Goal: Task Accomplishment & Management: Manage account settings

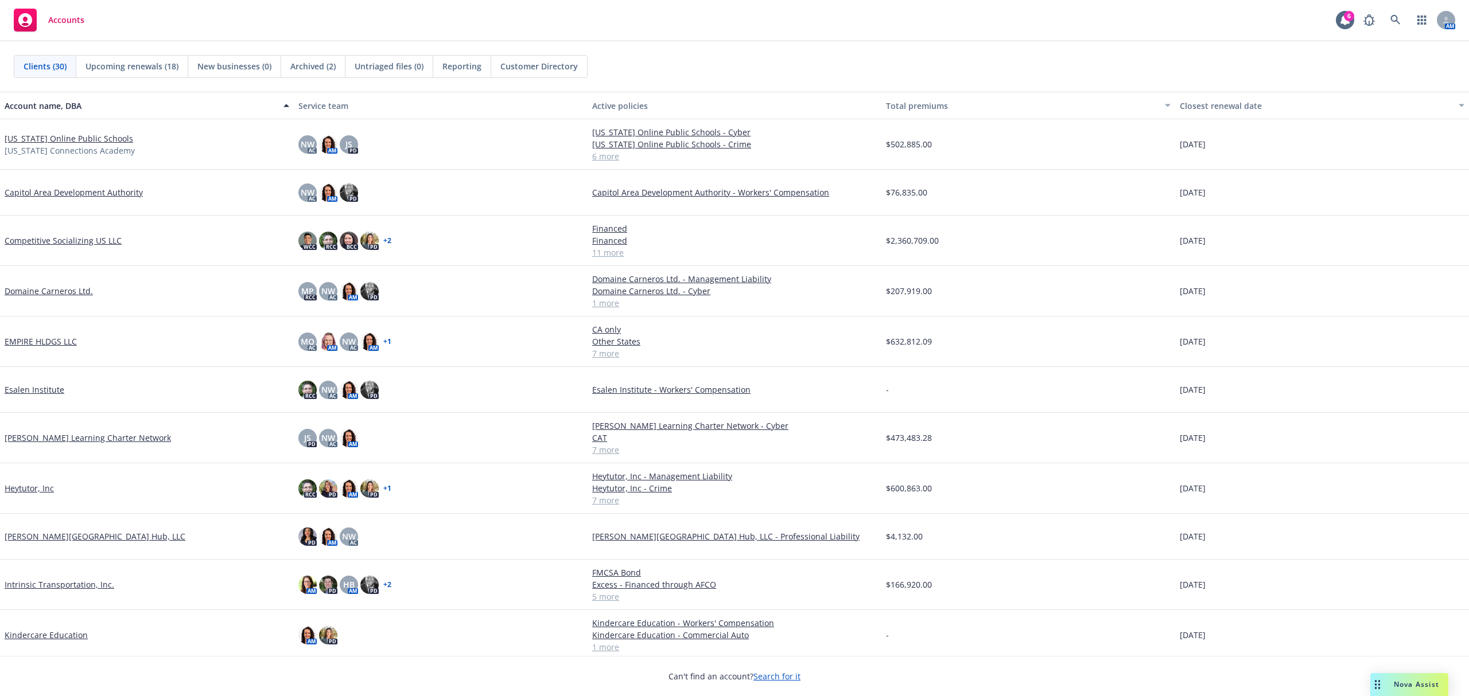
click at [70, 135] on link "[US_STATE] Online Public Schools" at bounding box center [69, 139] width 129 height 12
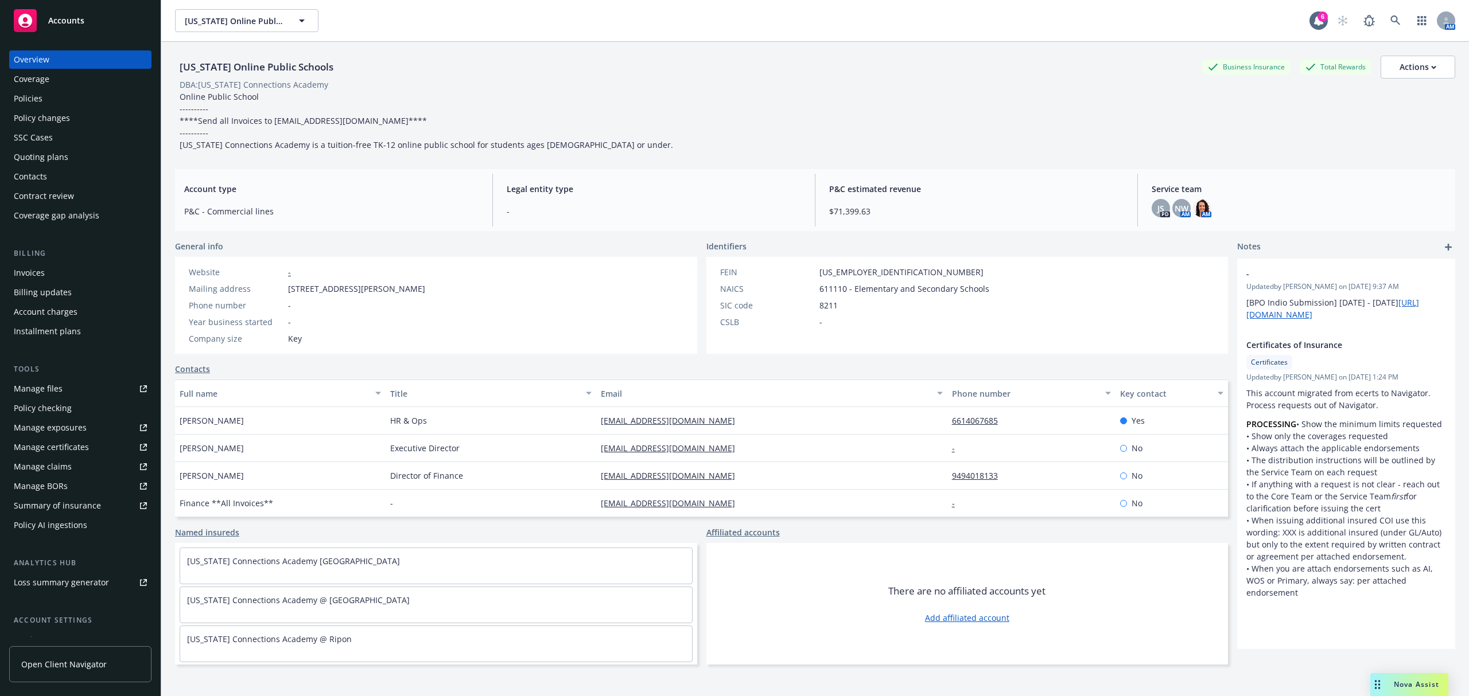
click at [58, 157] on div "Quoting plans" at bounding box center [41, 157] width 54 height 18
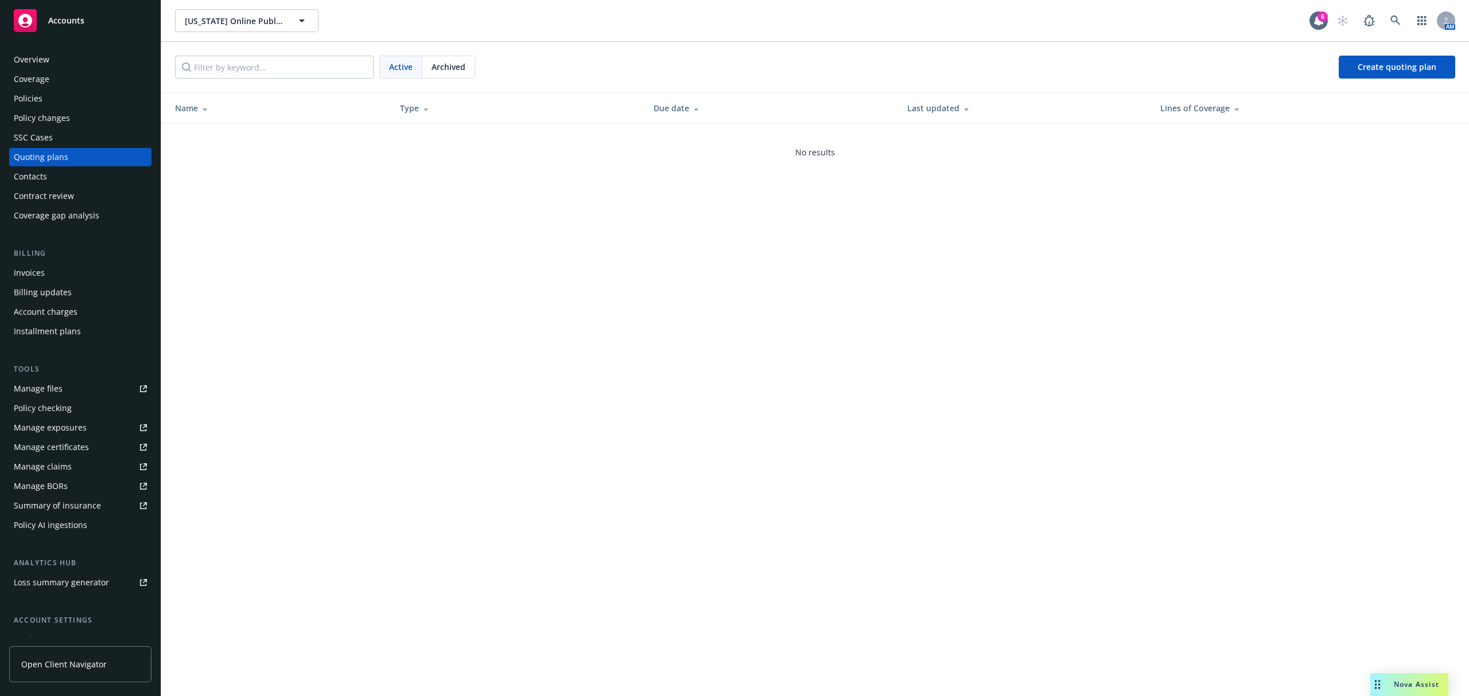
click at [452, 60] on div "Archived" at bounding box center [448, 67] width 52 height 22
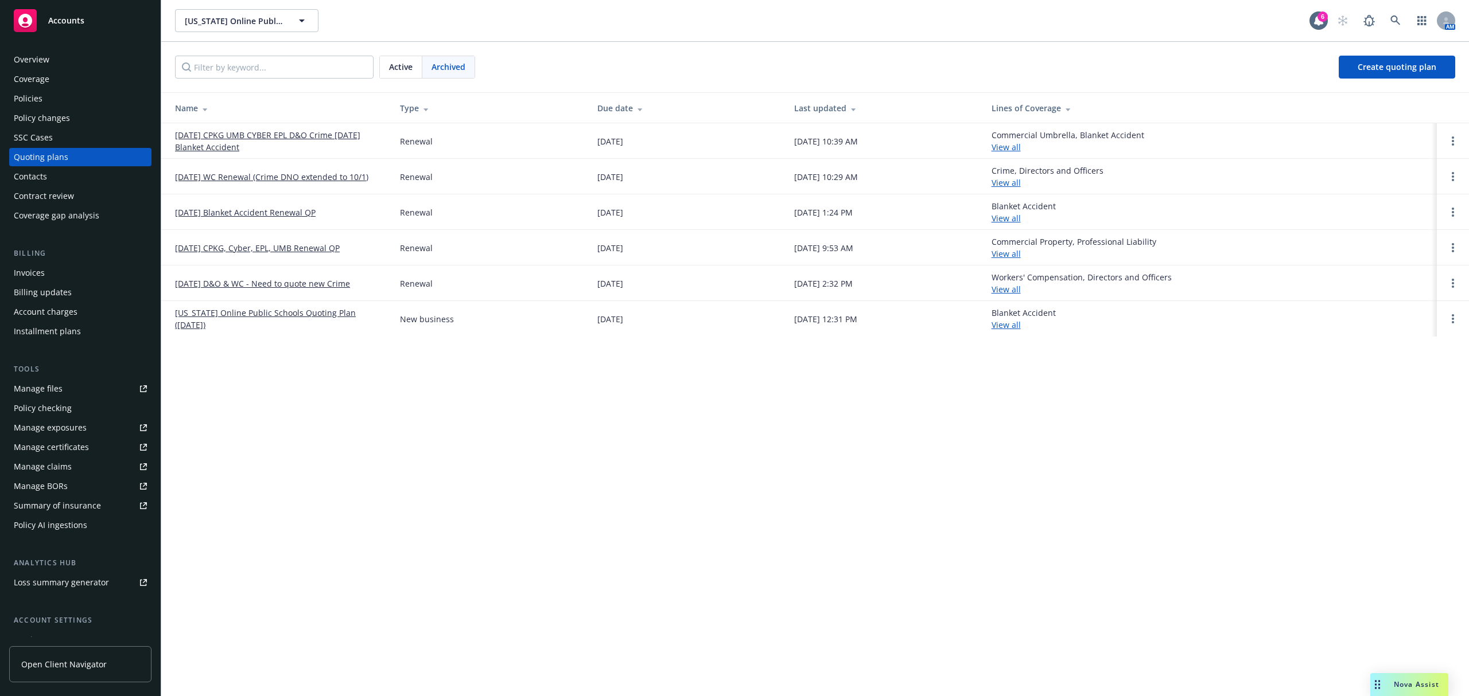
click at [246, 134] on link "[DATE] CPKG UMB CYBER EPL D&O Crime [DATE] Blanket Accident" at bounding box center [278, 141] width 207 height 24
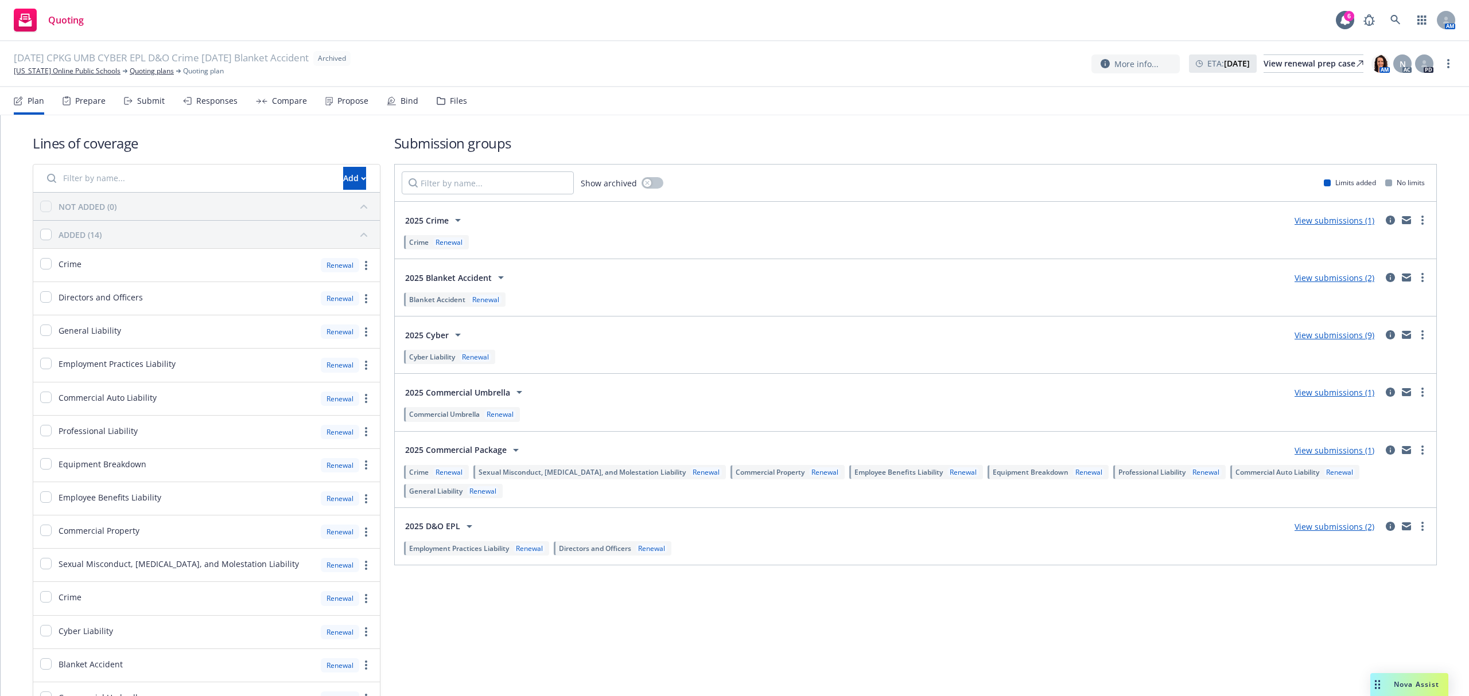
click at [450, 101] on div "Files" at bounding box center [458, 100] width 17 height 9
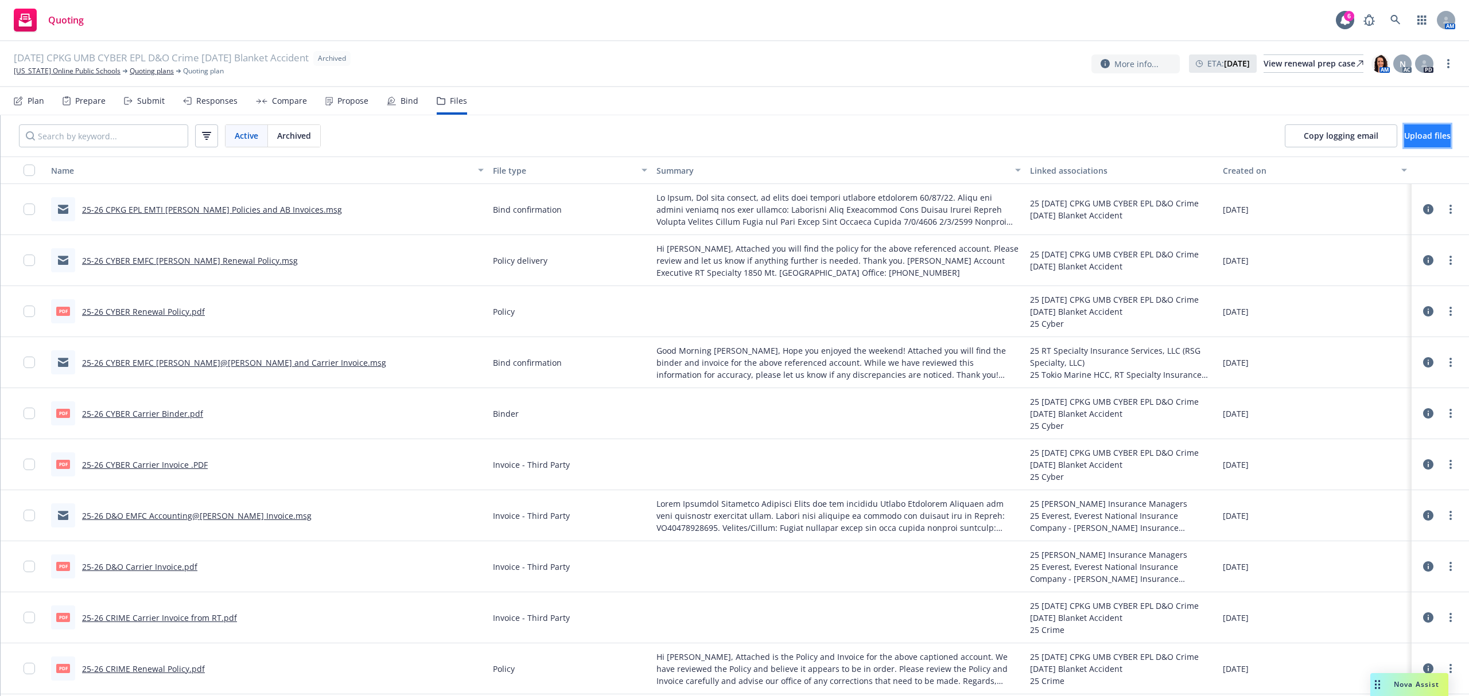
click at [1404, 132] on span "Upload files" at bounding box center [1427, 135] width 46 height 11
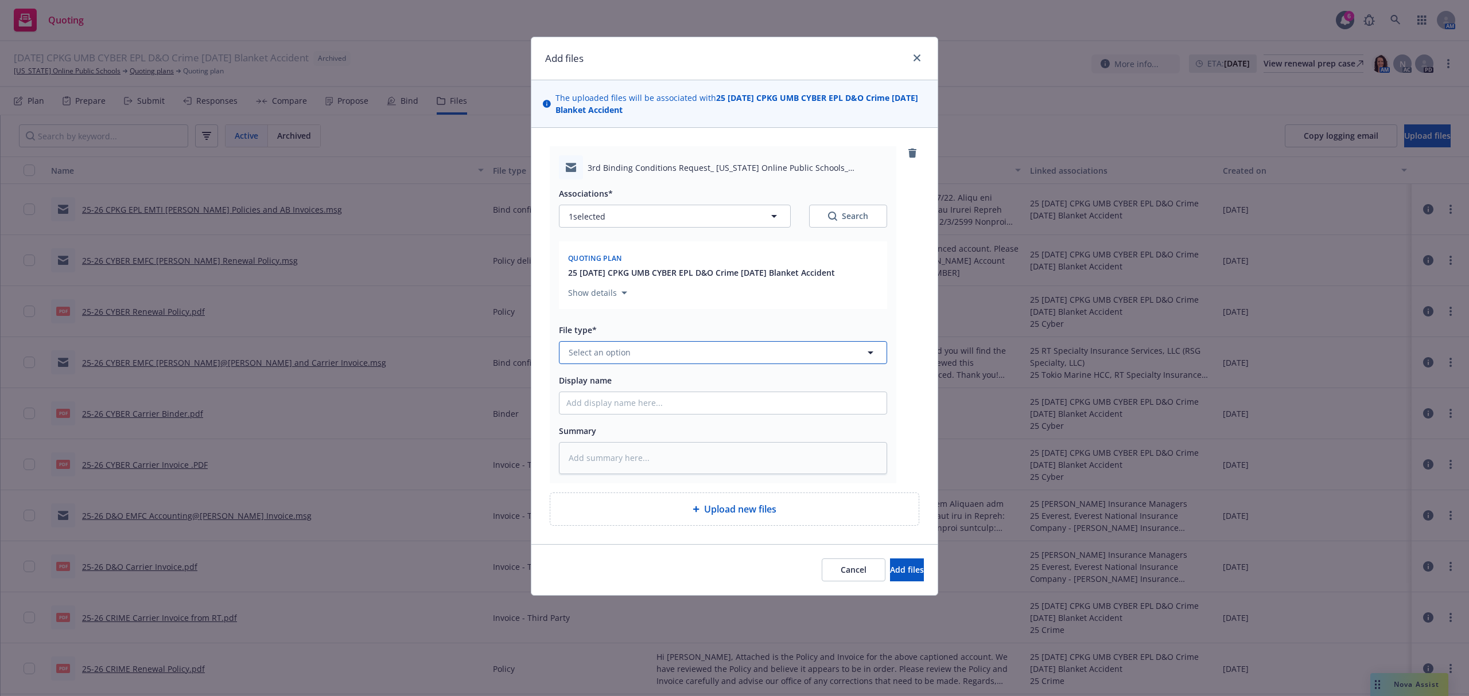
click at [599, 347] on span "Select an option" at bounding box center [600, 353] width 62 height 12
type input "bind"
type textarea "x"
type input "2"
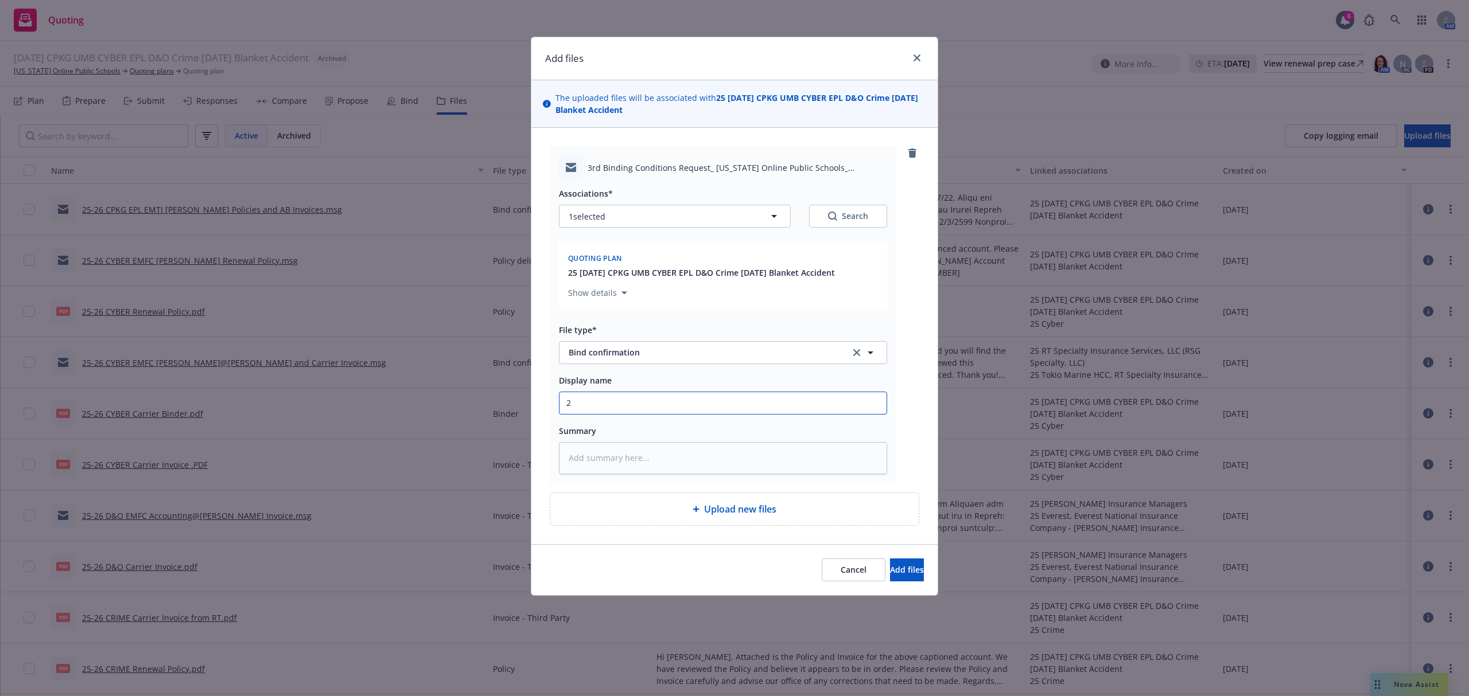
type textarea "x"
type input "25"
type textarea "x"
type input "25-"
type textarea "x"
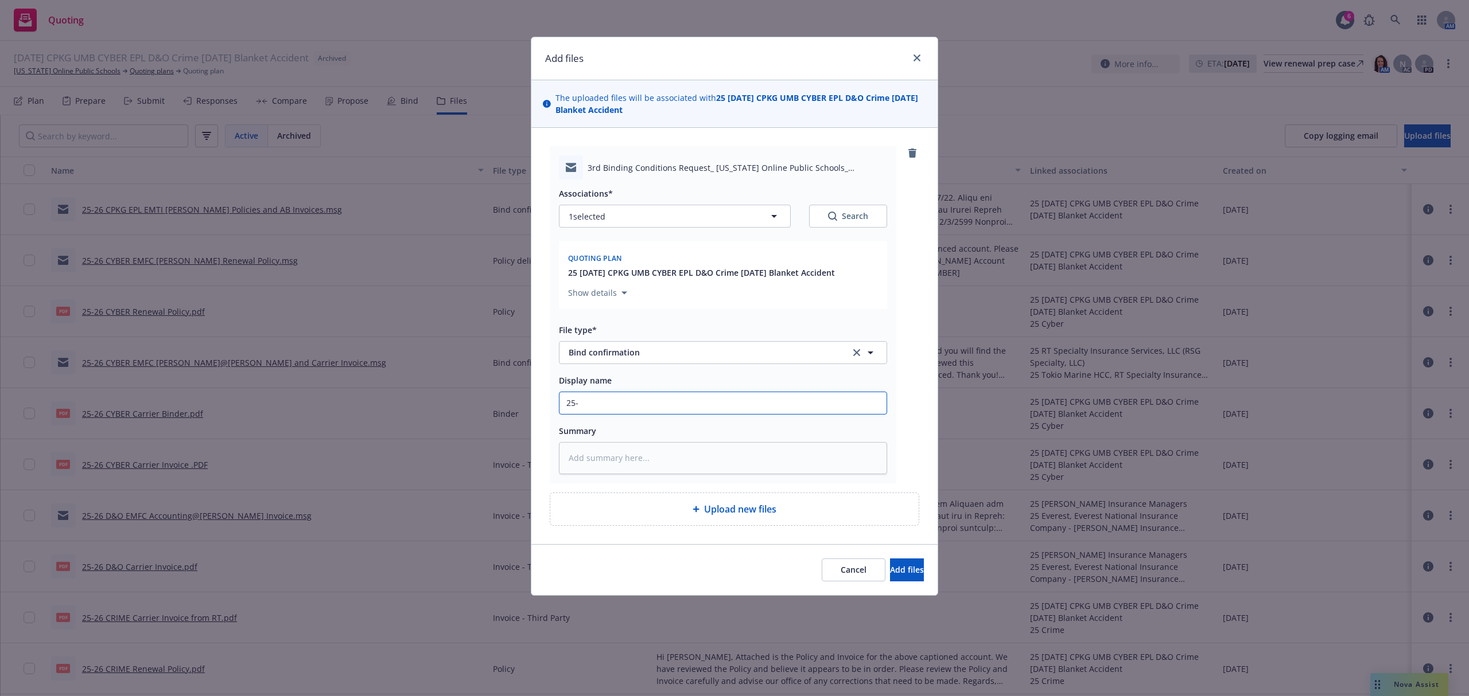
type input "25-2"
type textarea "x"
type input "25-26"
type textarea "x"
type input "25-26"
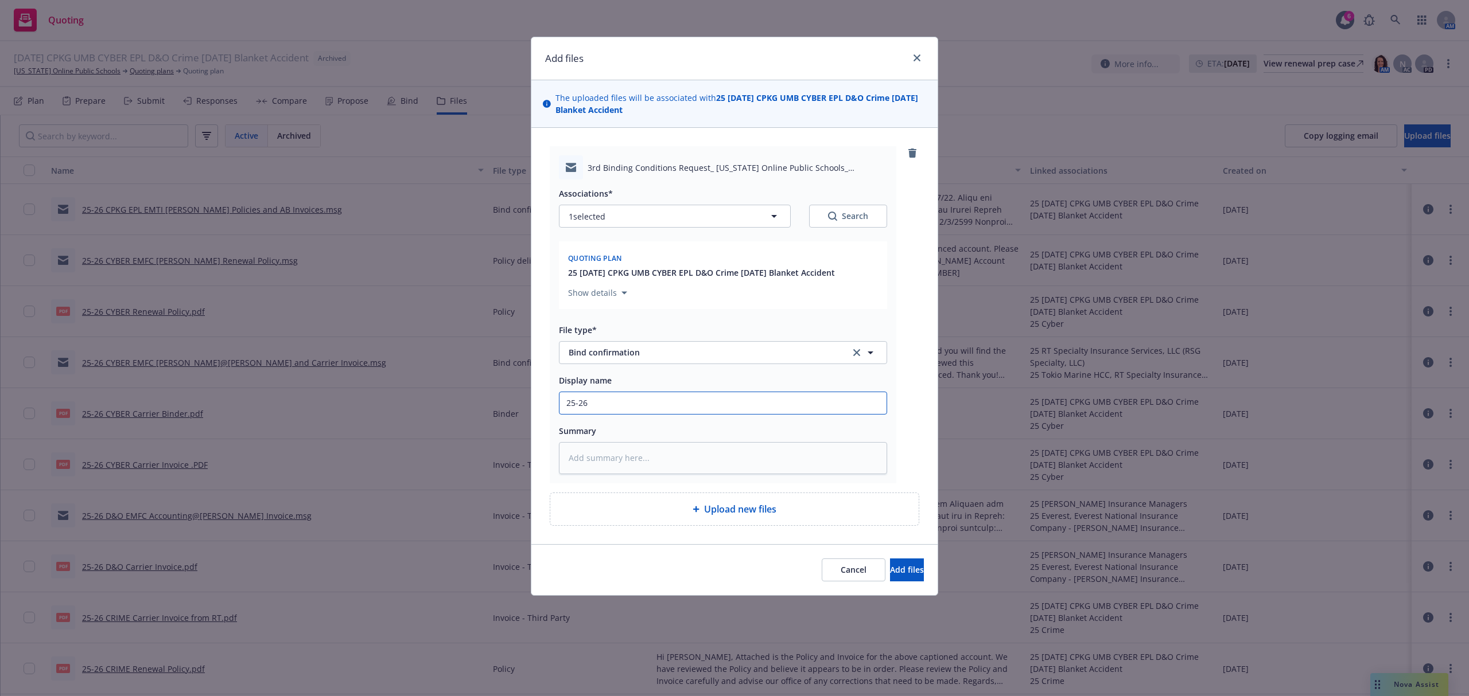
type textarea "x"
type input "25-26 C"
type textarea "x"
type input "25-26 CP"
type textarea "x"
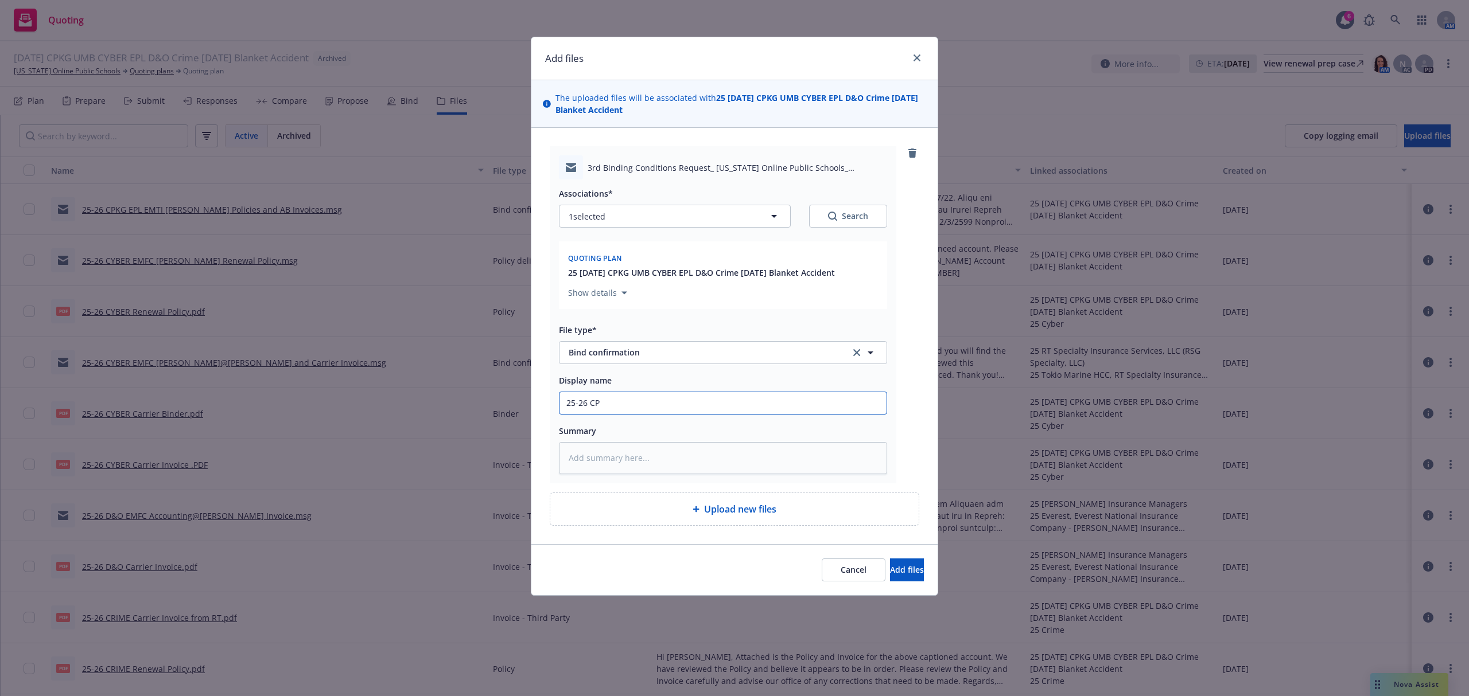
type input "25-26 CPK"
type textarea "x"
type input "25-26 CPKG"
type textarea "x"
type input "25-26 CPKG"
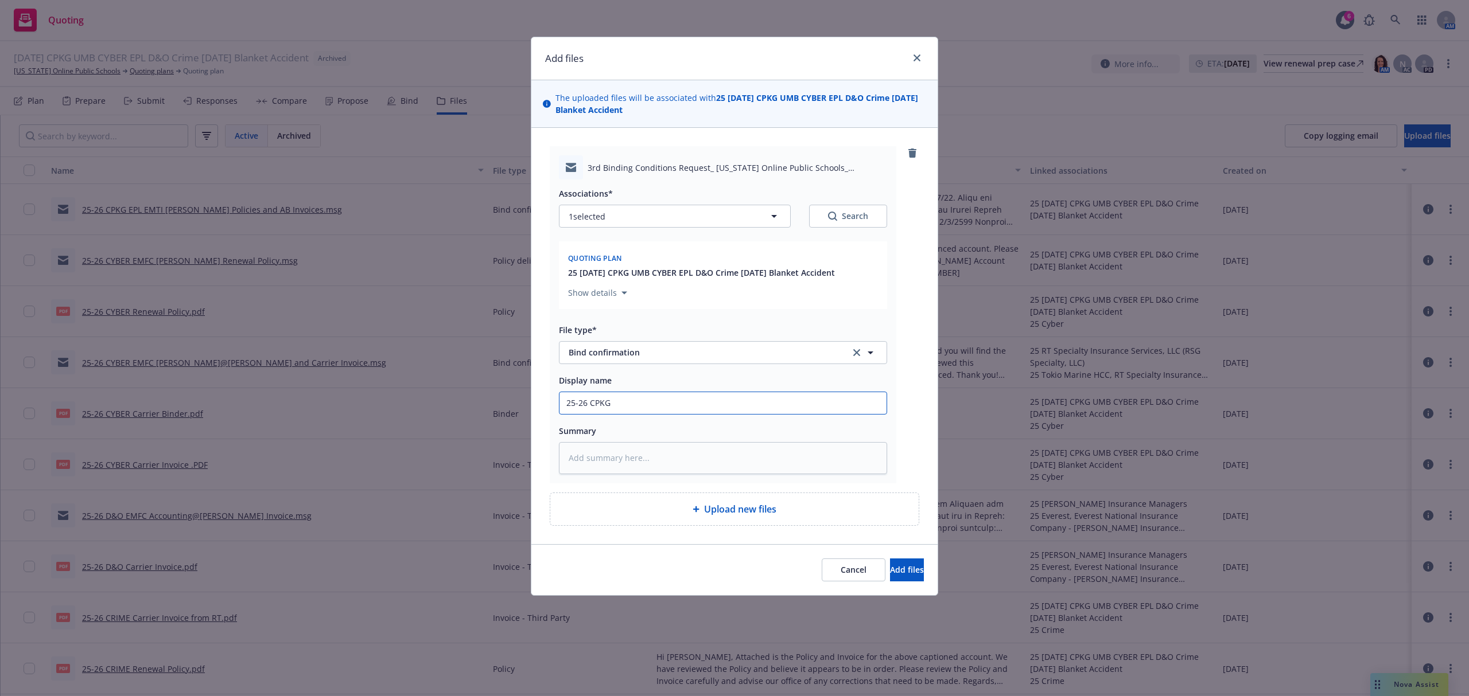
type textarea "x"
type input "25-26 CPKG E"
type textarea "x"
type input "25-26 CPKG EM"
type textarea "x"
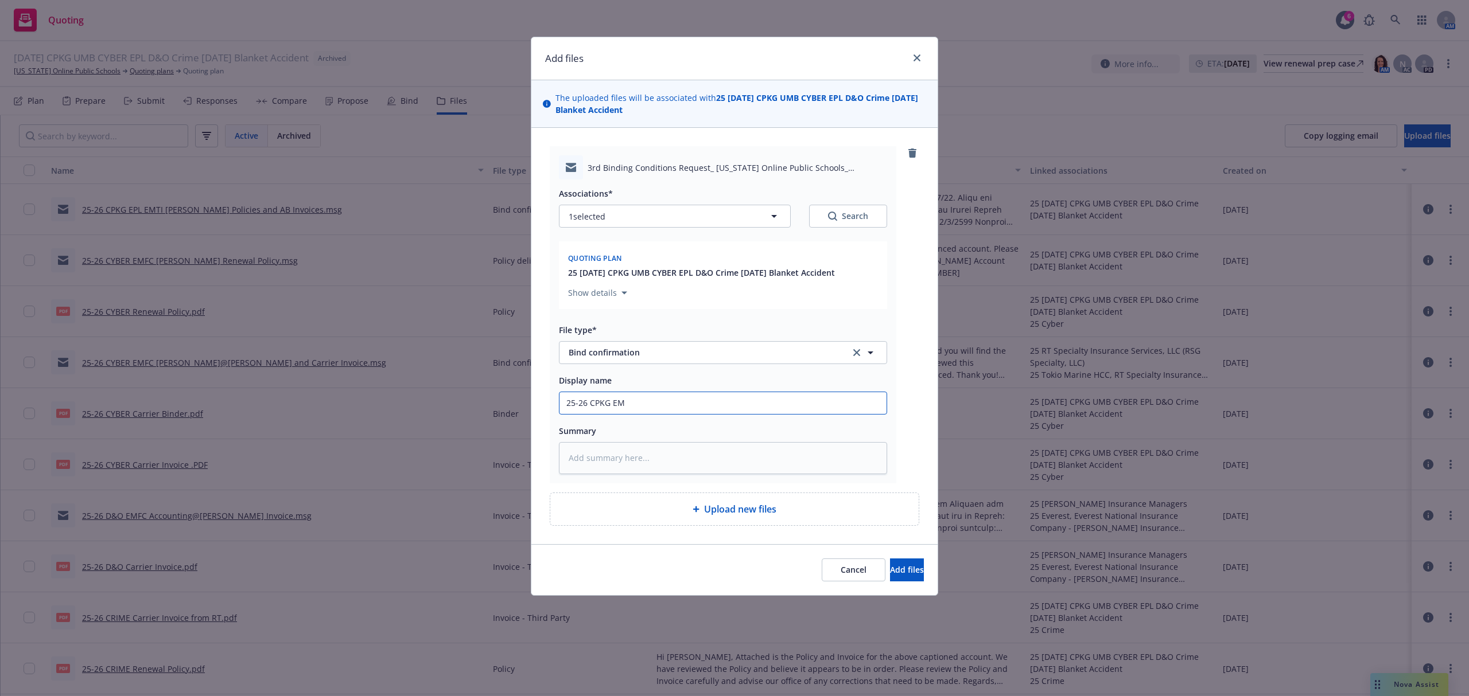
type input "25-26 CPKG EMF"
type textarea "x"
type input "25-26 CPKG EMFC"
type textarea "x"
type input "25-26 CPKG EMFC"
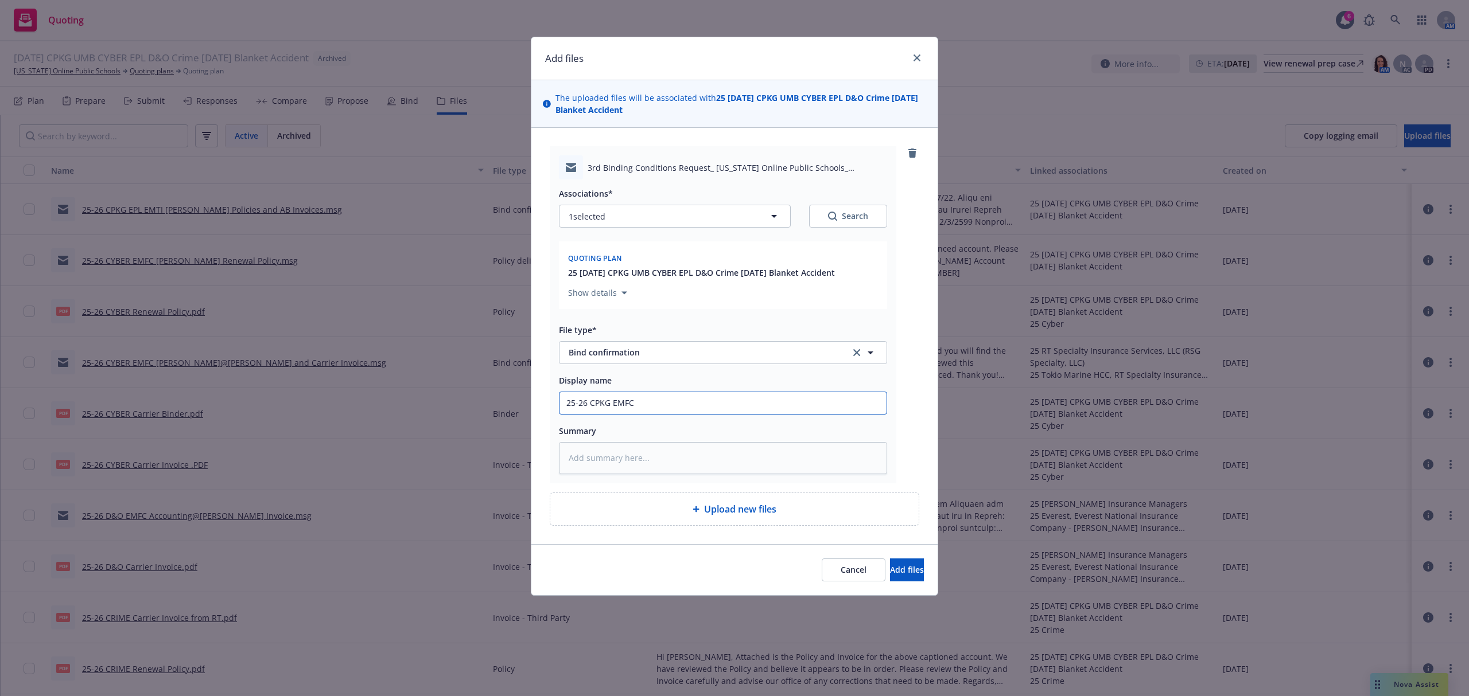
type textarea "x"
type input "25-26 CPKG EMFC C"
type textarea "x"
type input "25-26 CPKG EMFC Ch"
type textarea "x"
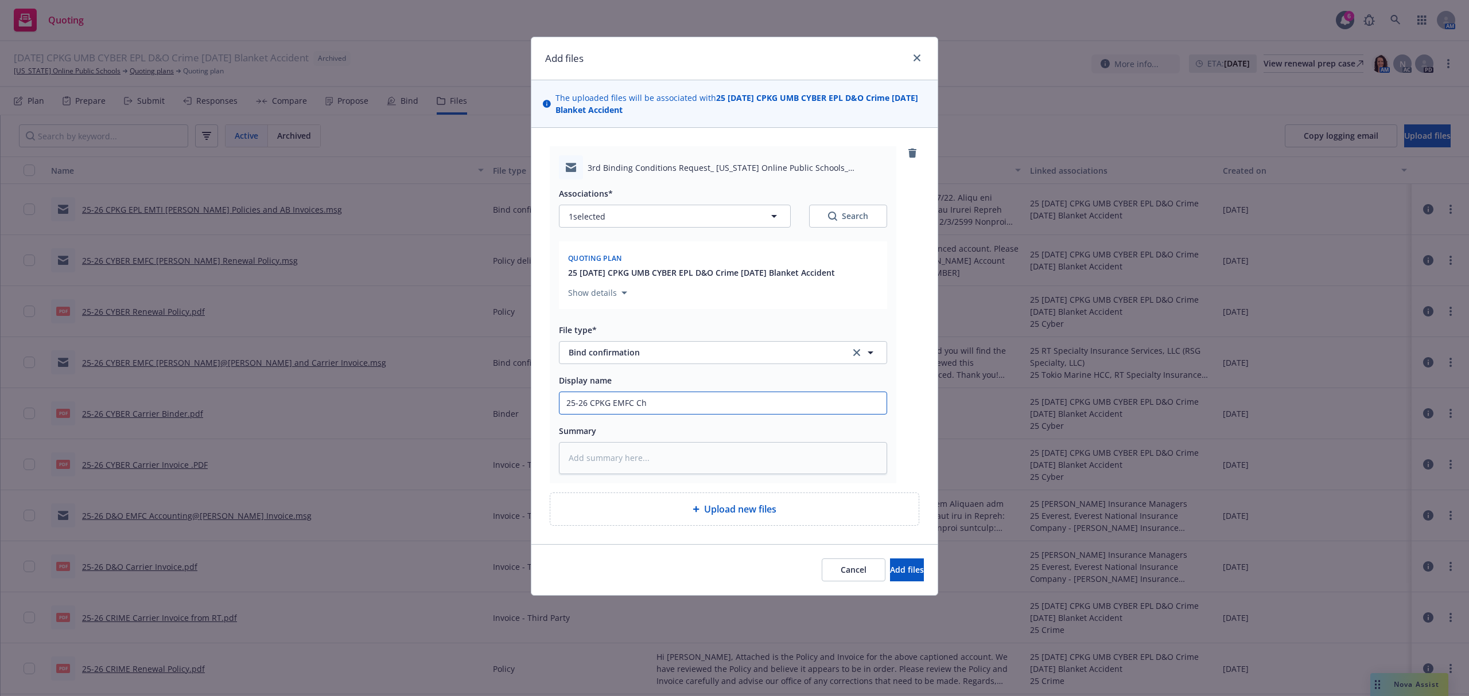
type input "25-26 CPKG EMFC Chr"
type textarea "x"
type input "25-26 CPKG EMFC Chri"
type textarea "x"
type input "25-26 CPKG EMFC [PERSON_NAME]"
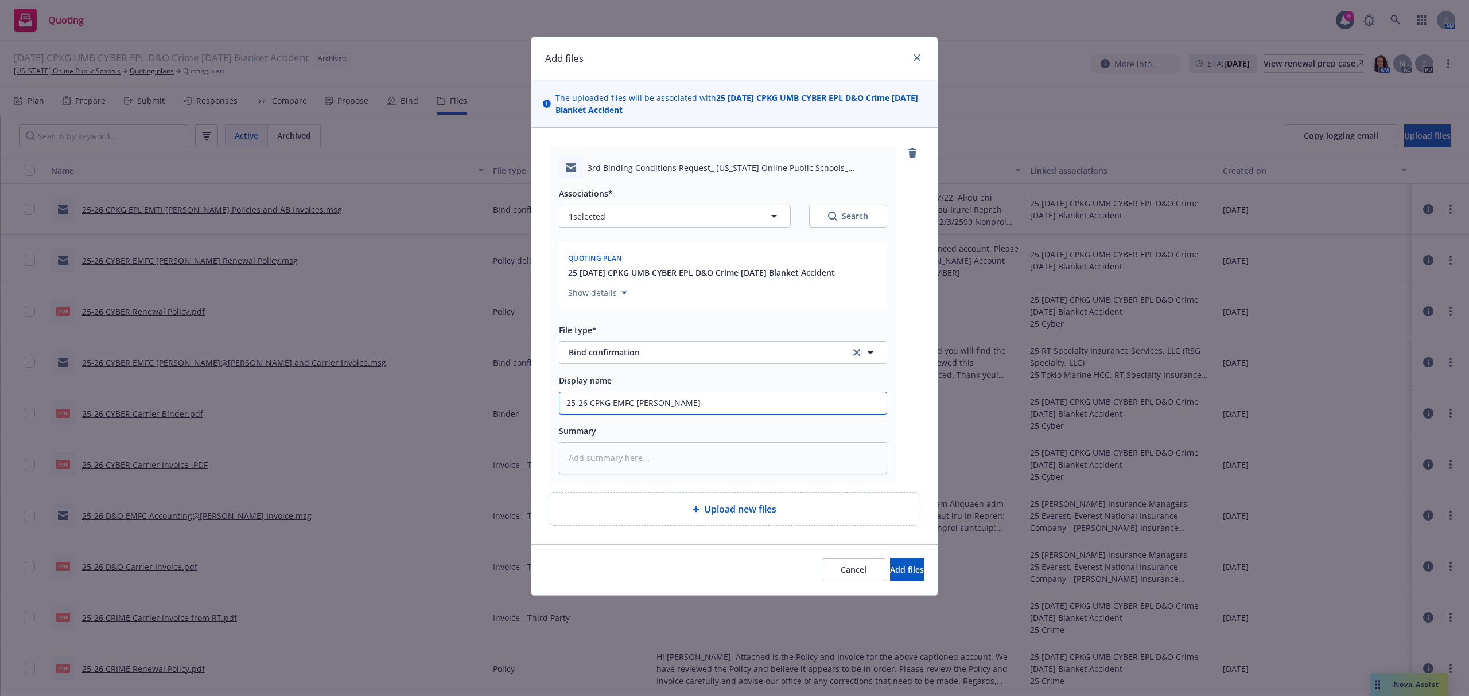
type textarea "x"
type input "25-26 CPKG EMFC [PERSON_NAME]"
type textarea "x"
type input "25-26 CPKG EMFC Christi"
type textarea "x"
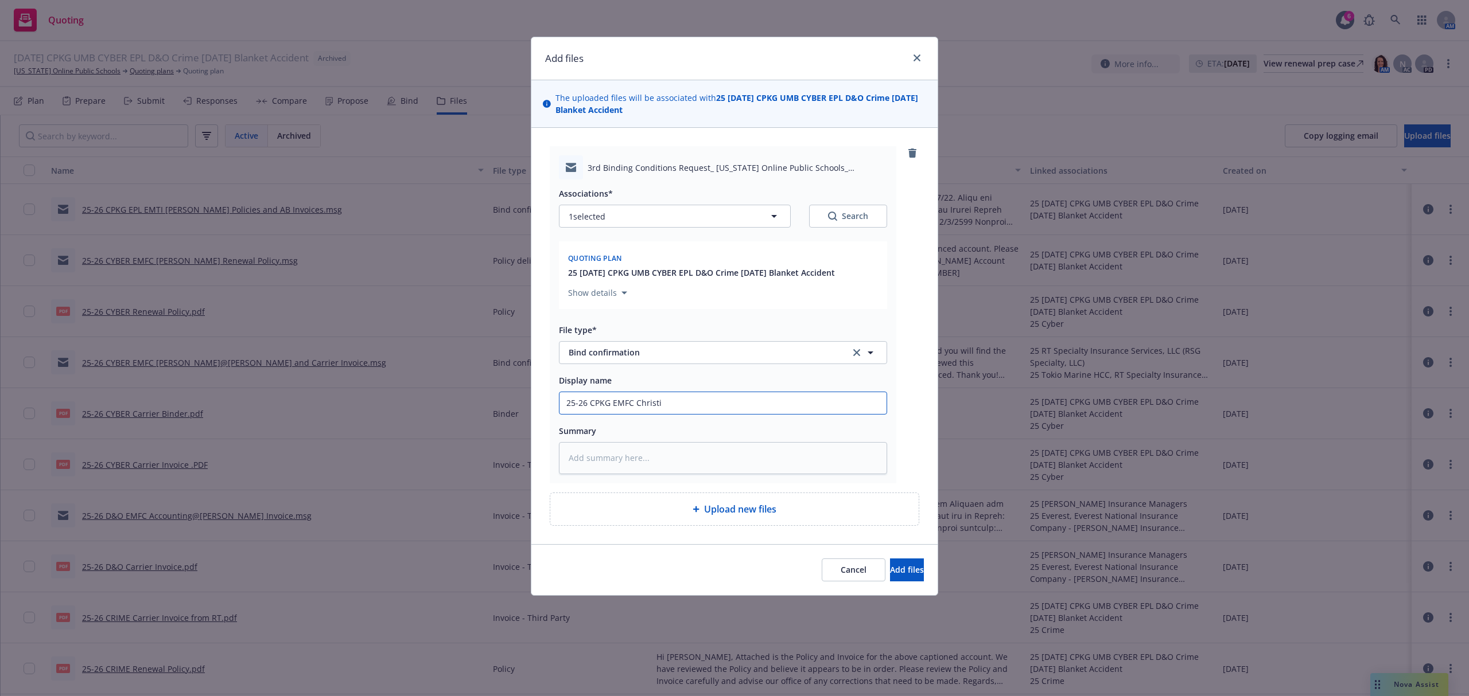
type input "25-26 CPKG EMFC [PERSON_NAME]"
type textarea "x"
type input "25-26 CPKG EMFC [PERSON_NAME]"
type textarea "x"
type input "25-26 CPKG EMFC [PERSON_NAME]@"
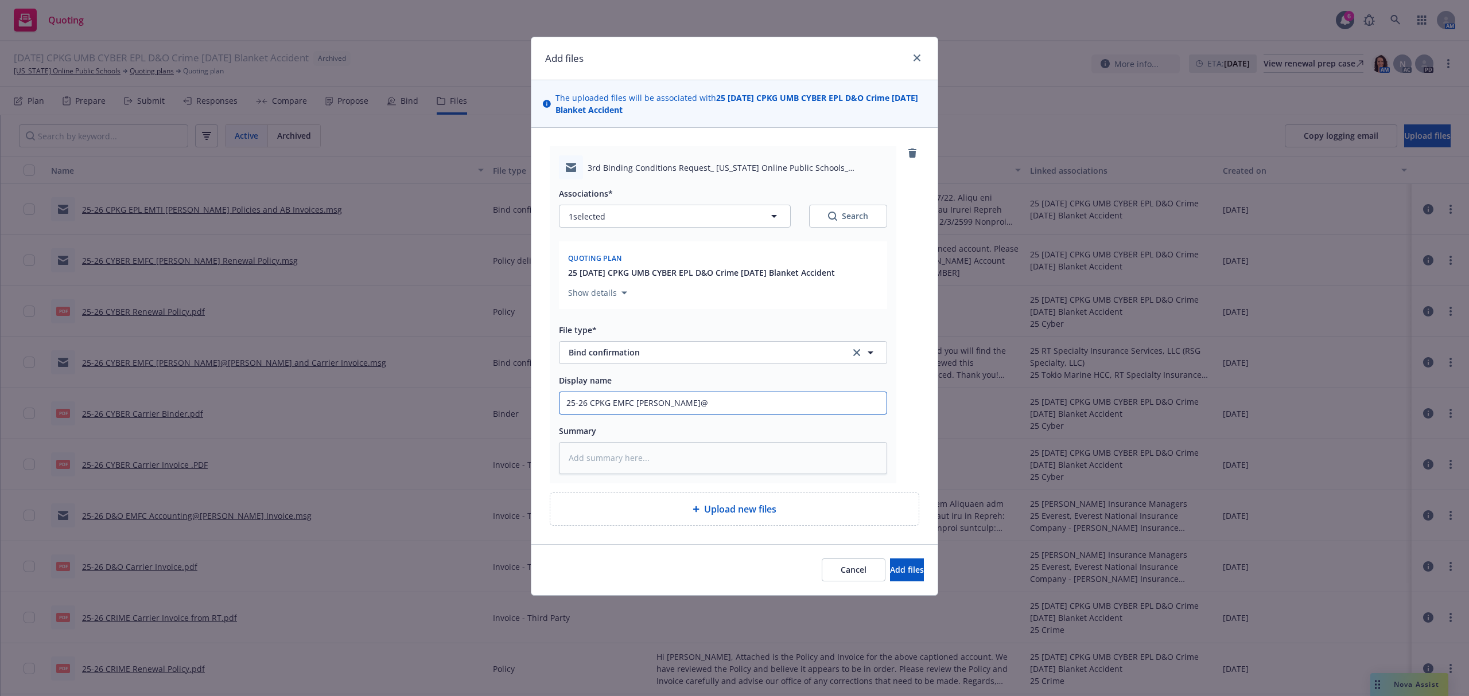
type textarea "x"
type input "25-26 CPKG EMFC [PERSON_NAME]@P"
type textarea "x"
type input "25-26 CPKG EMFC [PERSON_NAME]@Ph"
type textarea "x"
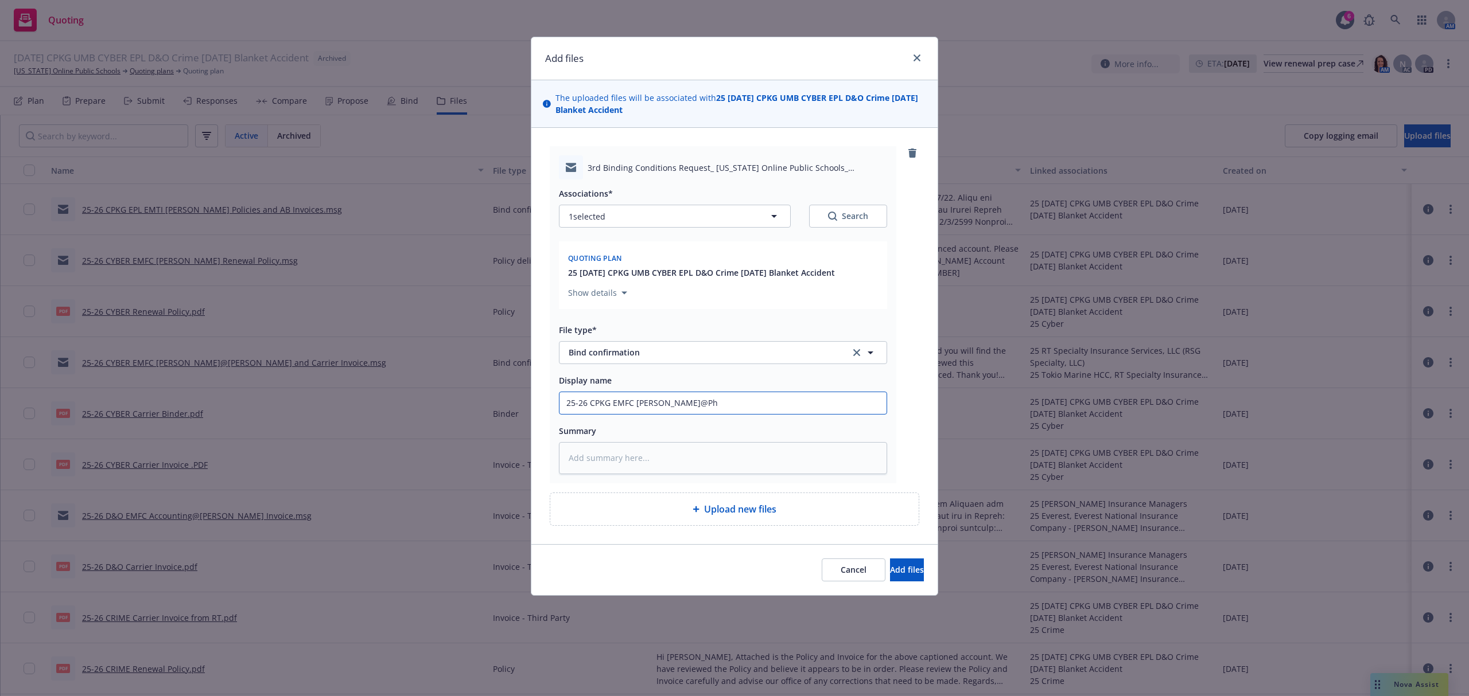
type input "25-26 CPKG EMFC [PERSON_NAME]@Phi"
type textarea "x"
type input "25-26 CPKG EMFC [PERSON_NAME]@[PERSON_NAME]"
type textarea "x"
type input "25-26 CPKG EMFC [PERSON_NAME]"
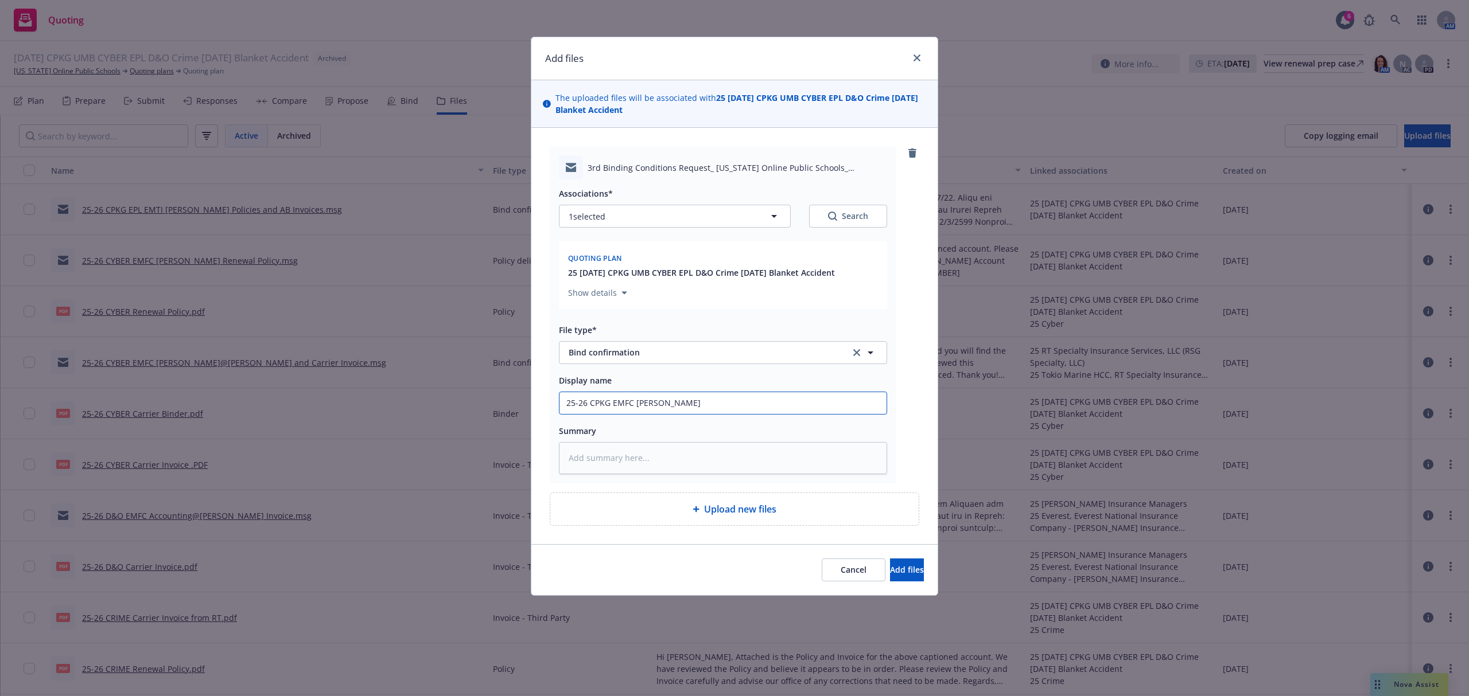
type textarea "x"
type input "25-26 CPKG EMFC [PERSON_NAME]"
type textarea "x"
type input "25-26 CPKG EMFC [PERSON_NAME] B"
type textarea "x"
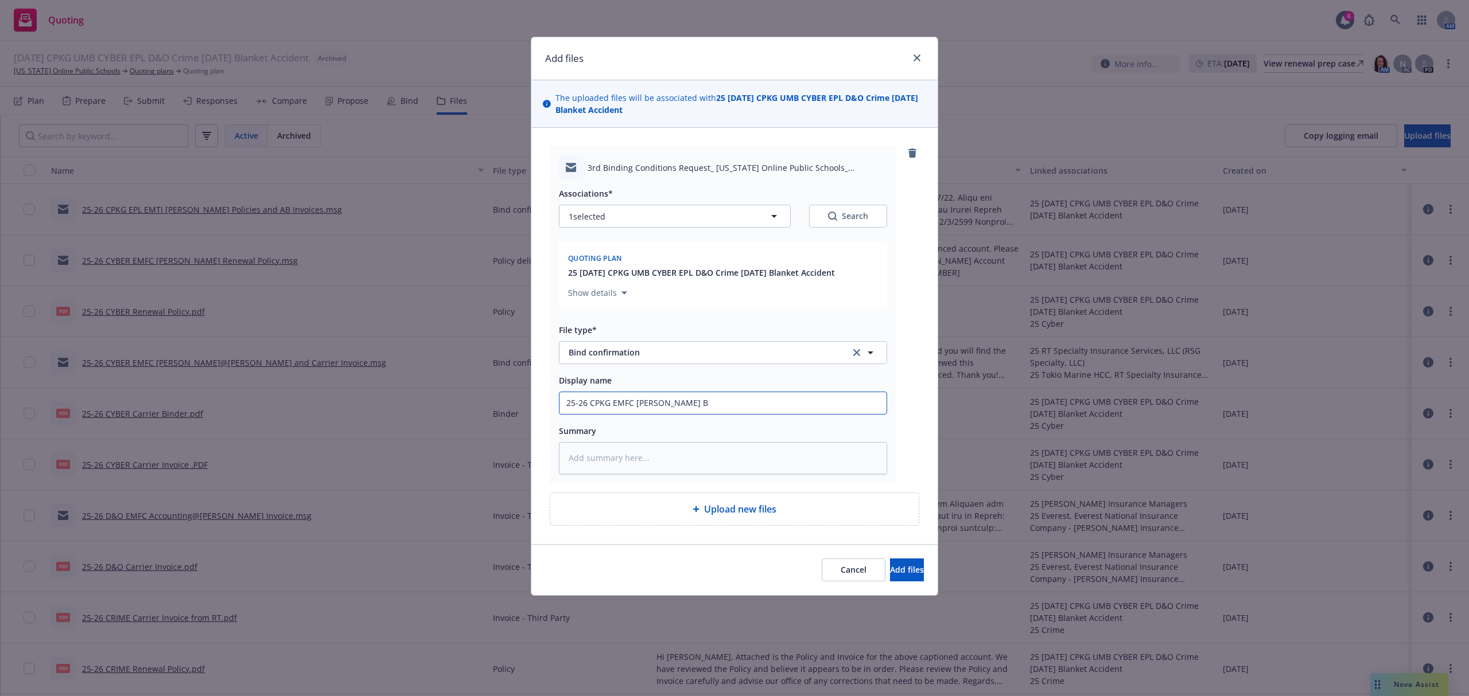
type input "25-26 CPKG EMFC [PERSON_NAME] Bi"
type textarea "x"
type input "25-26 CPKG EMFC [PERSON_NAME] Bin"
type textarea "x"
type input "25-26 CPKG EMFC [PERSON_NAME] Bind"
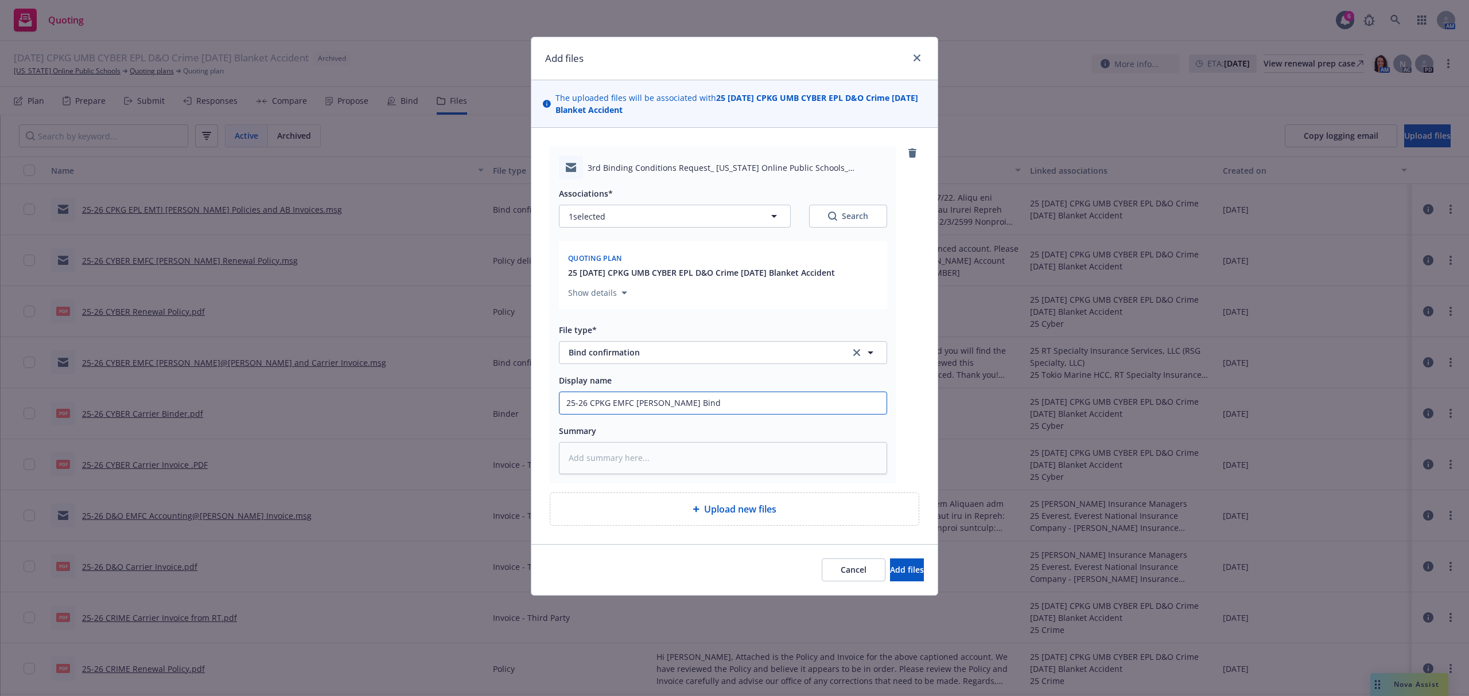
type textarea "x"
type input "25-26 CPKG EMFC [PERSON_NAME] Bind"
type textarea "x"
type input "25-26 CPKG EMFC [PERSON_NAME] Bind R"
type textarea "x"
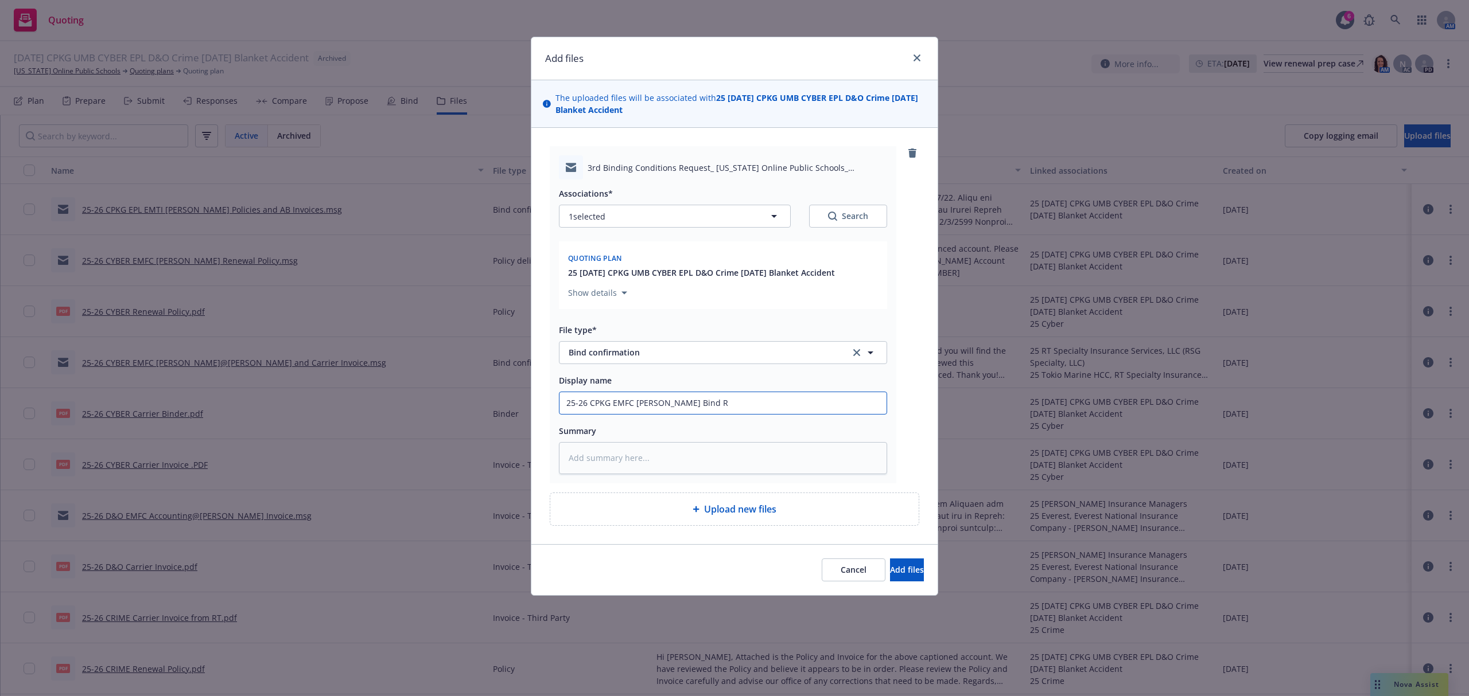
type input "25-26 CPKG EMFC [PERSON_NAME] Bind Re"
type textarea "x"
type input "25-26 CPKG EMFC [PERSON_NAME] Bind Req"
type textarea "x"
type input "25-26 CPKG EMFC [PERSON_NAME] Bind Requ"
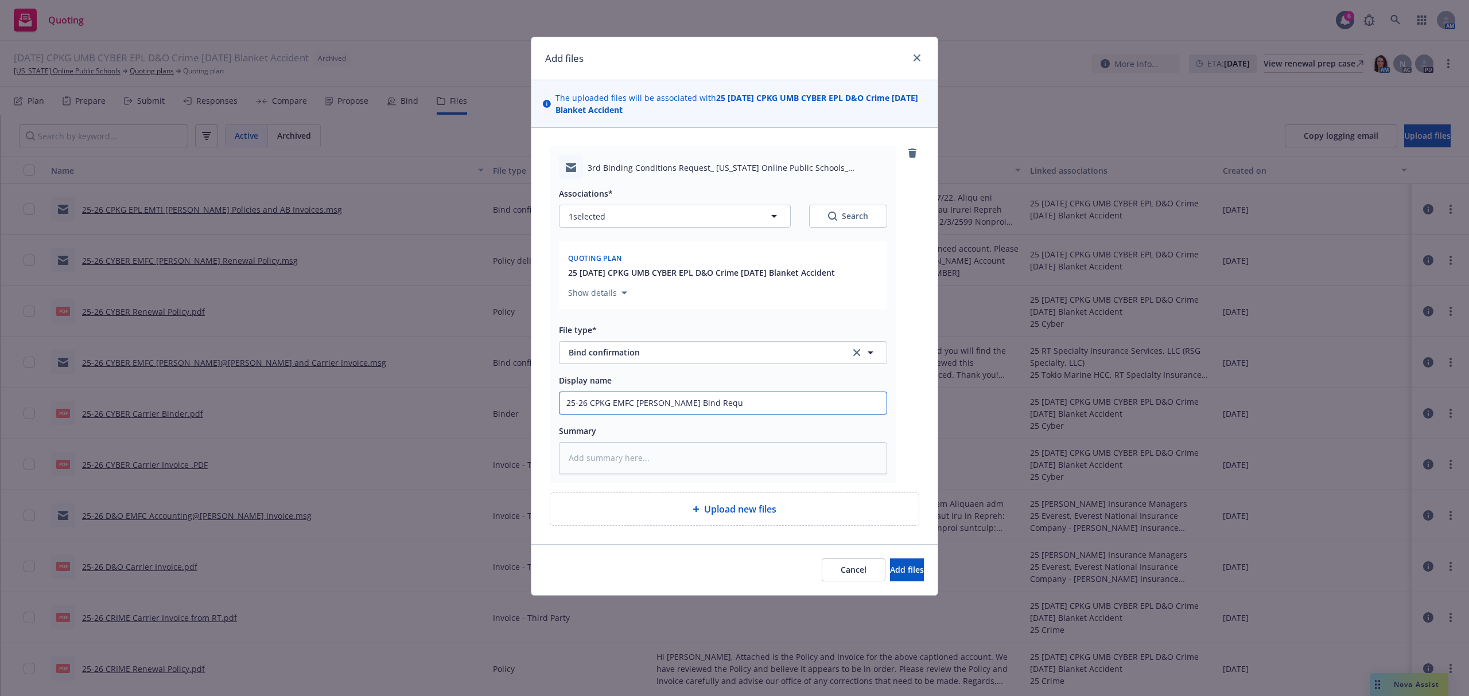
type textarea "x"
type input "25-26 CPKG EMFC [PERSON_NAME] Bind [PERSON_NAME]"
type textarea "x"
type input "25-26 CPKG EMFC [PERSON_NAME] Bind Reques"
type textarea "x"
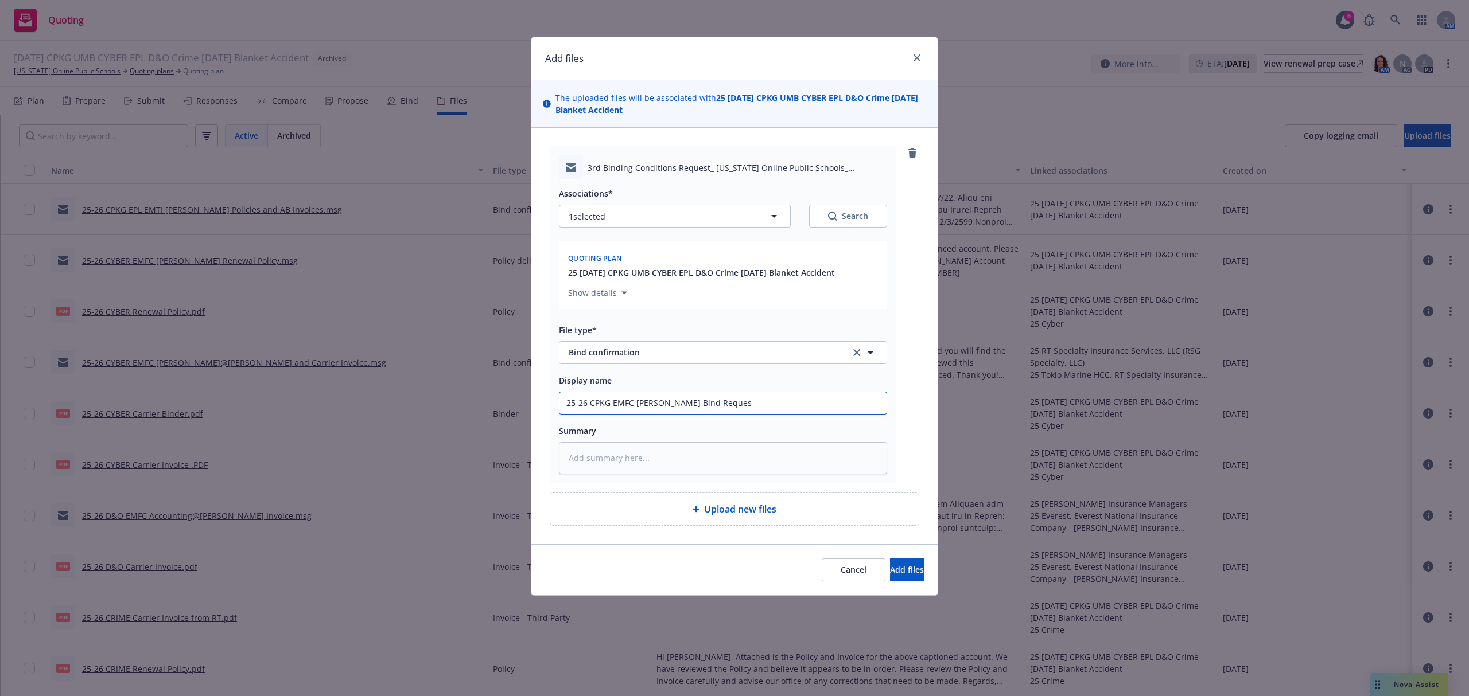
type input "25-26 CPKG EMFC [PERSON_NAME] Bind Request"
type textarea "x"
type input "25-26 CPKG EMFC [PERSON_NAME] Bind Requests"
type textarea "x"
type input "25-26 CPKG EMFC [PERSON_NAME] Bind Request"
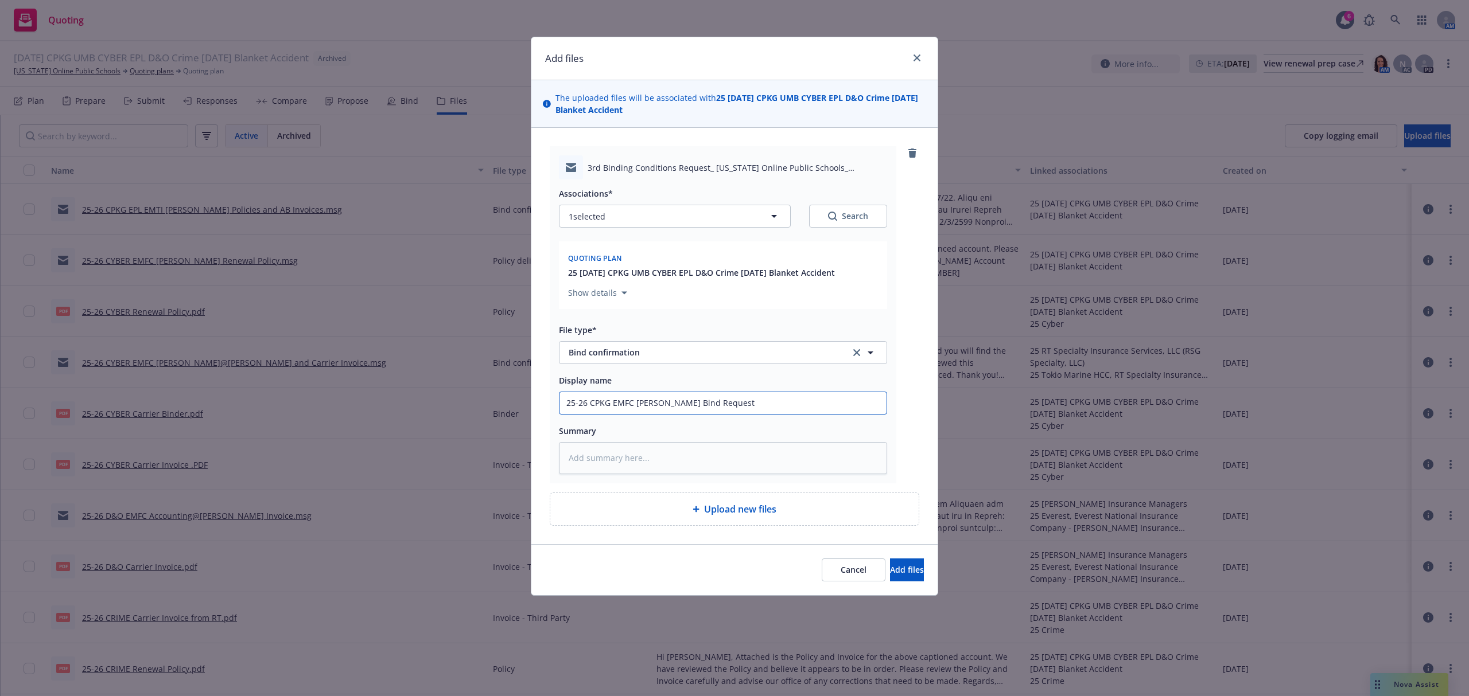
type textarea "x"
type input "25-26 CPKG EMFC [PERSON_NAME] Bind Reques"
type textarea "x"
type input "25-26 CPKG EMFC [PERSON_NAME] Bind [PERSON_NAME]"
type textarea "x"
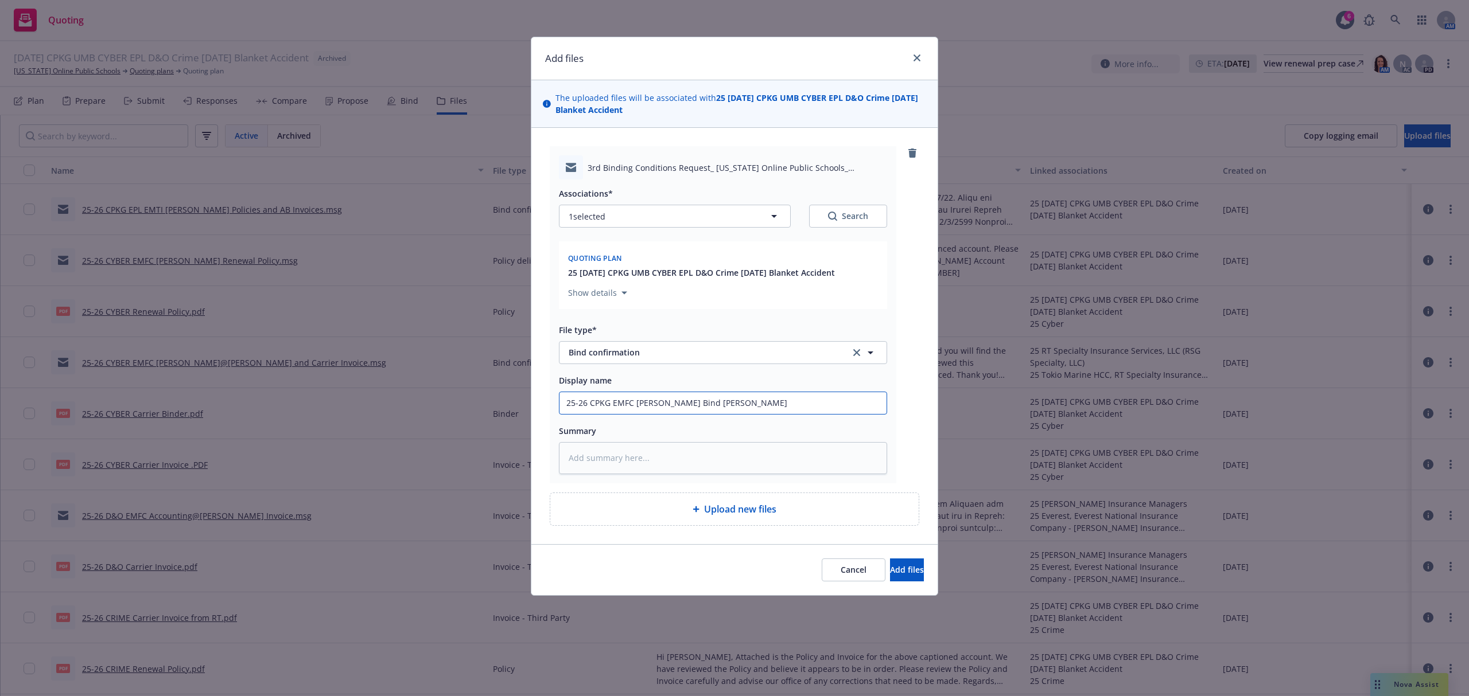
type input "25-26 CPKG EMFC [PERSON_NAME] Bind Requ"
type textarea "x"
type input "25-26 CPKG EMFC [PERSON_NAME] Bind Req"
type textarea "x"
type input "25-26 CPKG EMFC [PERSON_NAME] Bind Re"
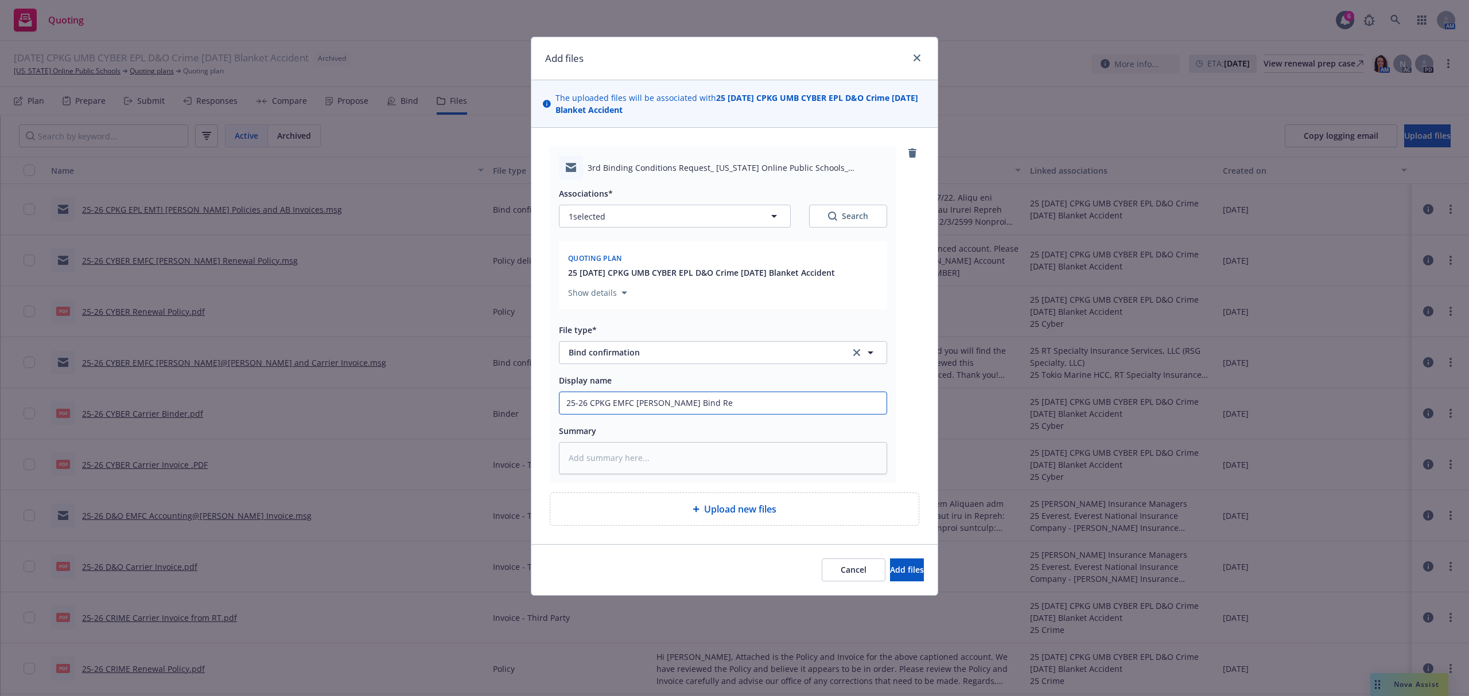
type textarea "x"
type input "25-26 CPKG EMFC [PERSON_NAME] Bind R"
type textarea "x"
type input "25-26 CPKG EMFC [PERSON_NAME] Bind"
type textarea "x"
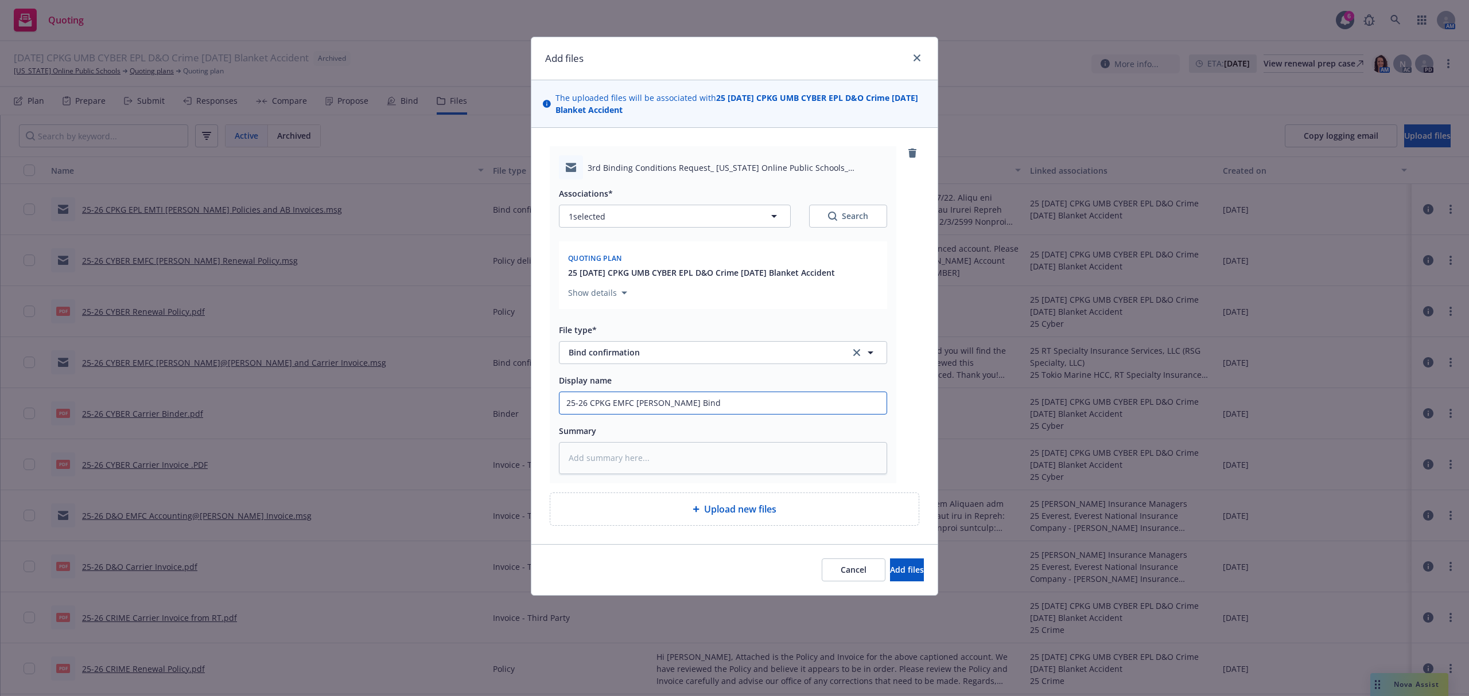
type input "25-26 CPKG EMFC [PERSON_NAME] Bind"
type textarea "x"
type input "25-26 CPKG EMFC [PERSON_NAME] Bin"
type textarea "x"
type input "25-26 CPKG EMFC [PERSON_NAME] Bind"
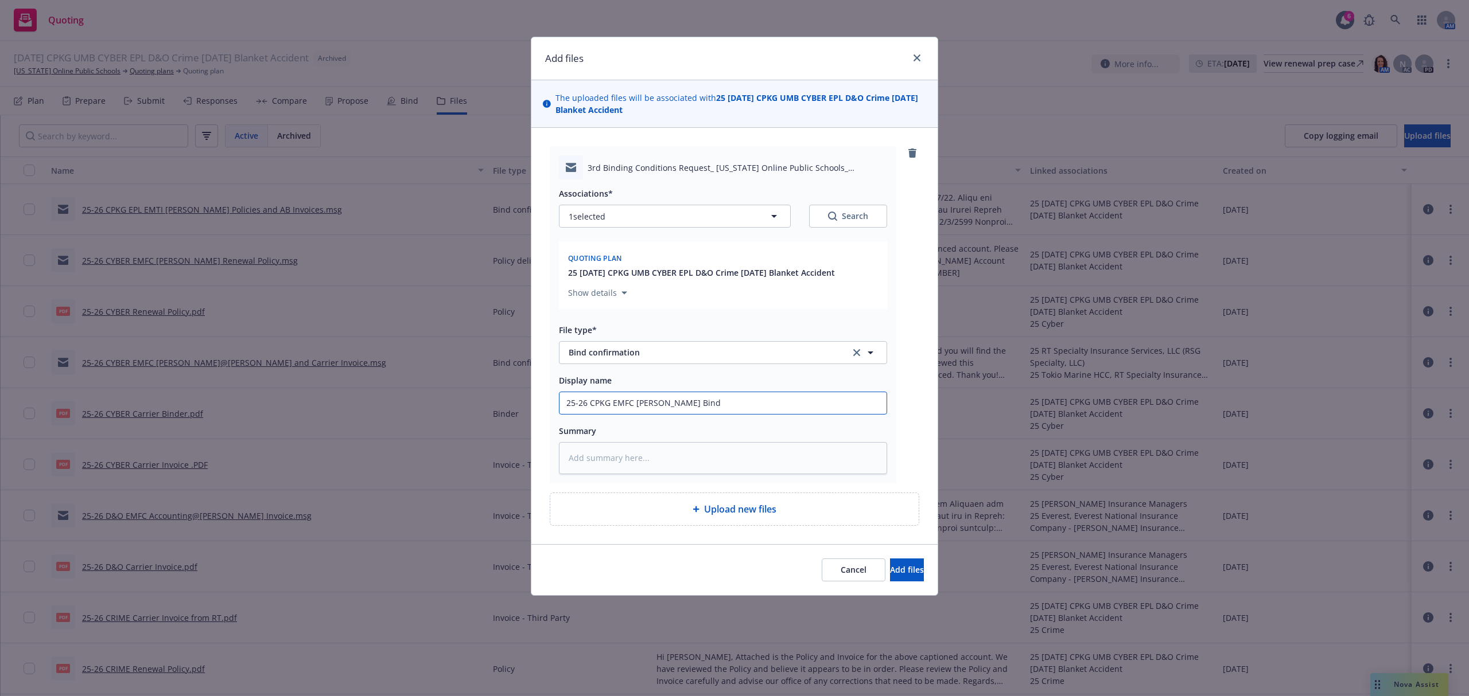
type textarea "x"
type input "25-26 CPKG EMFC [PERSON_NAME]"
type textarea "x"
type input "25-26 CPKG EMFC [PERSON_NAME]"
type textarea "x"
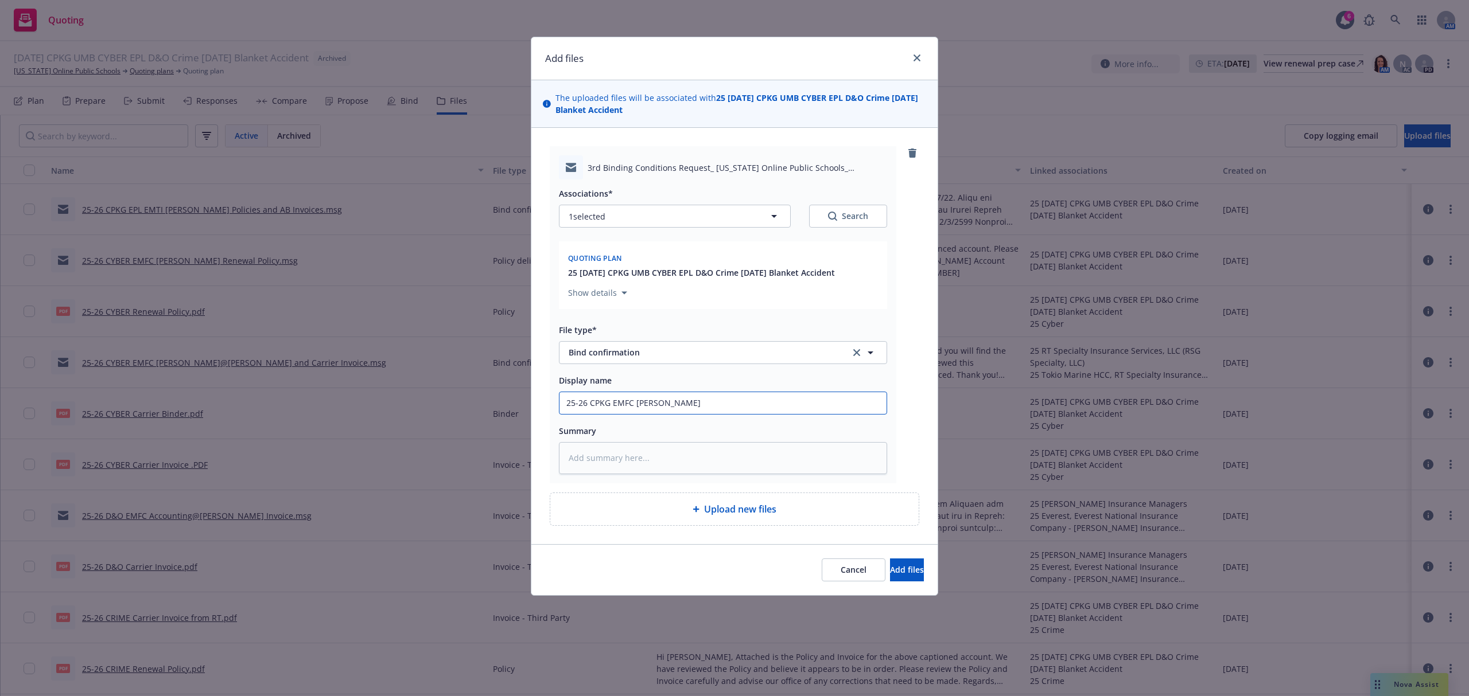
type input "25-26 CPKG EMFC [PERSON_NAME] Binding"
type textarea "x"
type input "25-26 CPKG EMFC [PERSON_NAME] Binding"
type textarea "x"
type input "25-26 CPKG EMFC [PERSON_NAME] Binding S"
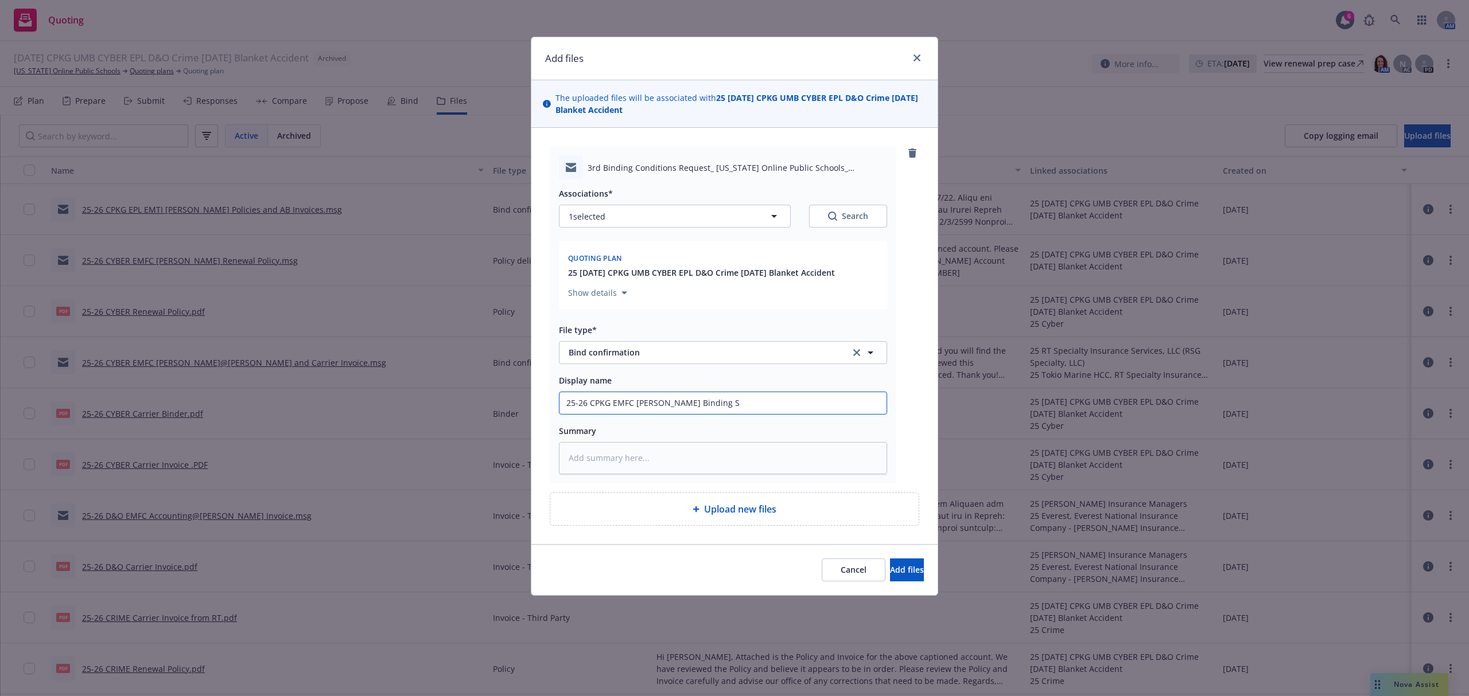
type textarea "x"
type input "25-26 CPKG EMFC [PERSON_NAME] Binding Su"
type textarea "x"
type input "25-26 CPKG EMFC [PERSON_NAME] Binding Sub"
type textarea "x"
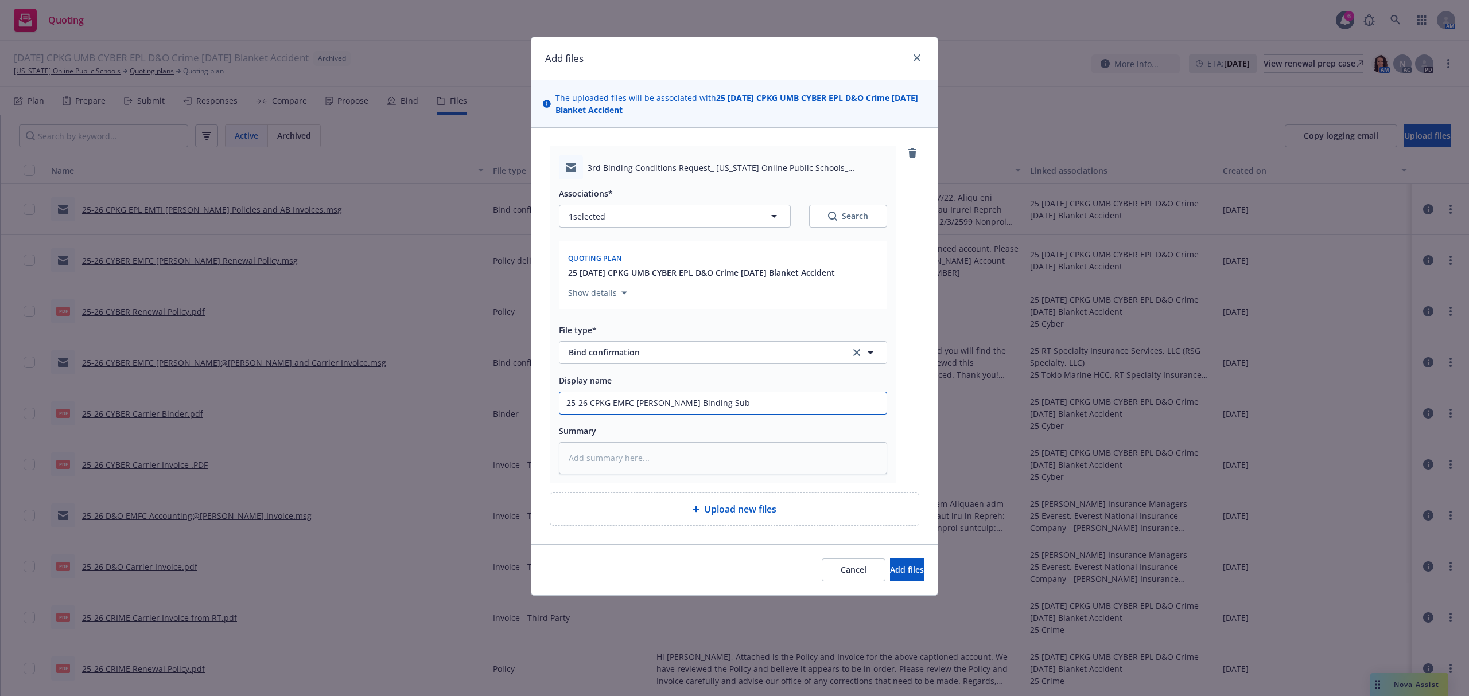
type input "25-26 CPKG EMFC [PERSON_NAME] Binding Subj"
type textarea "x"
type input "25-26 CPKG EMFC [PERSON_NAME] Binding Subje"
type textarea "x"
type input "25-26 CPKG EMFC [PERSON_NAME] Binding Subjec"
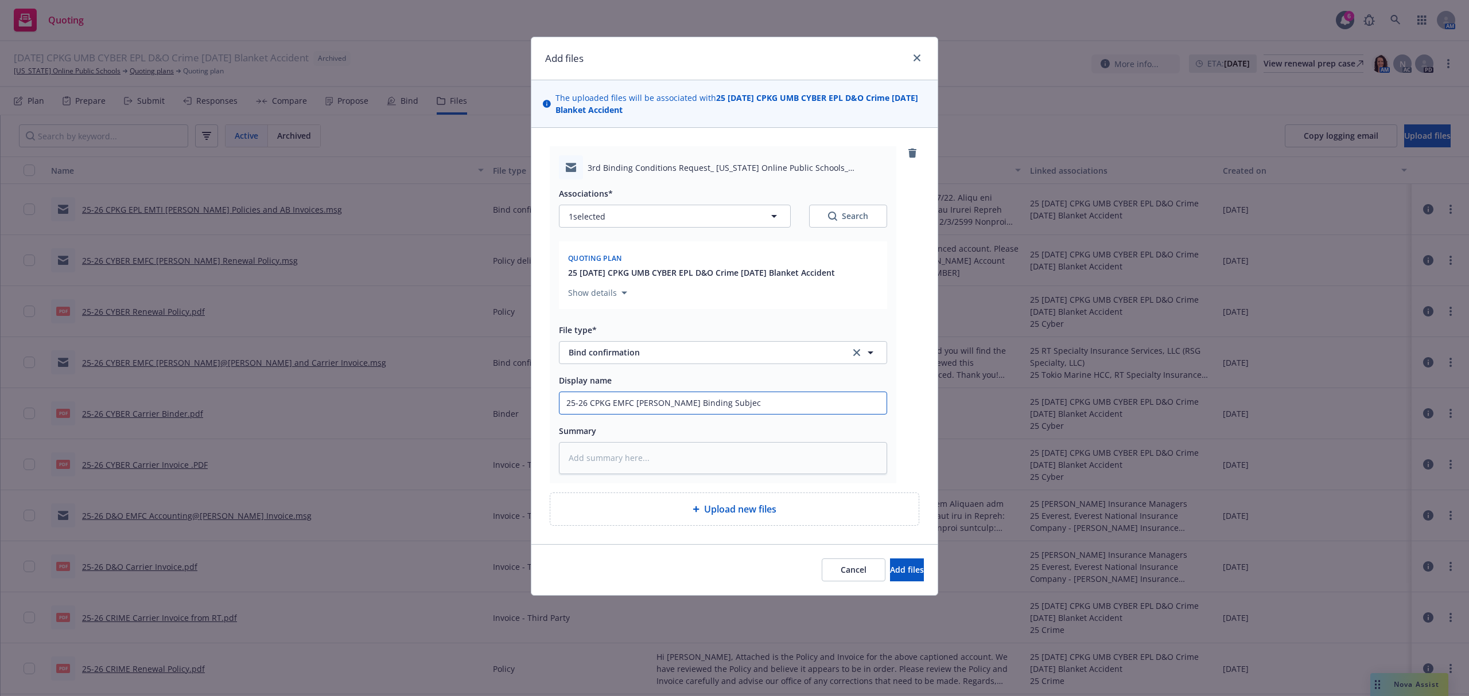
type textarea "x"
type input "25-26 CPKG EMFC [PERSON_NAME] Binding Subject"
type textarea "x"
type input "25-26 CPKG EMFC [PERSON_NAME] Binding Subjecti"
type textarea "x"
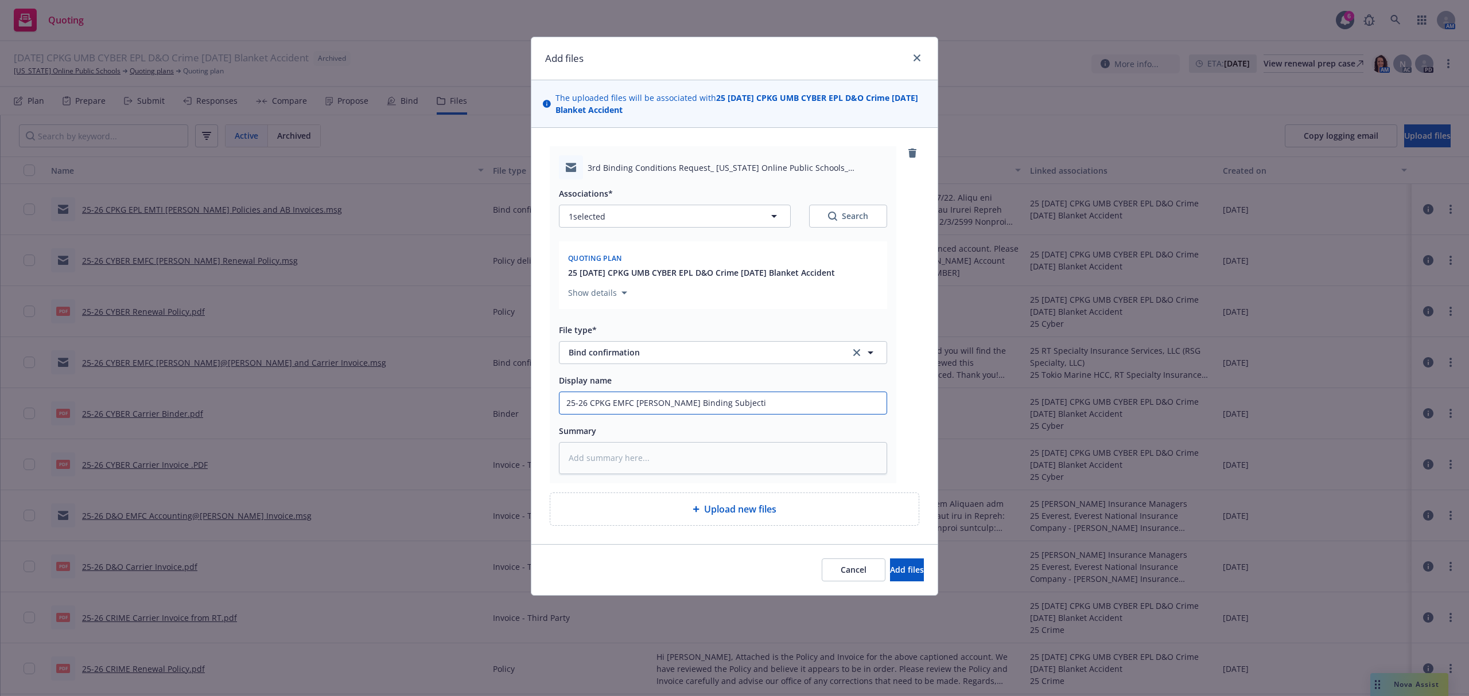
type input "25-26 CPKG EMFC [PERSON_NAME] Binding Subjectiv"
type textarea "x"
type input "25-26 CPKG EMFC [PERSON_NAME] Binding Subjectivi"
type textarea "x"
type input "25-26 CPKG EMFC [PERSON_NAME] Binding Subjectivit"
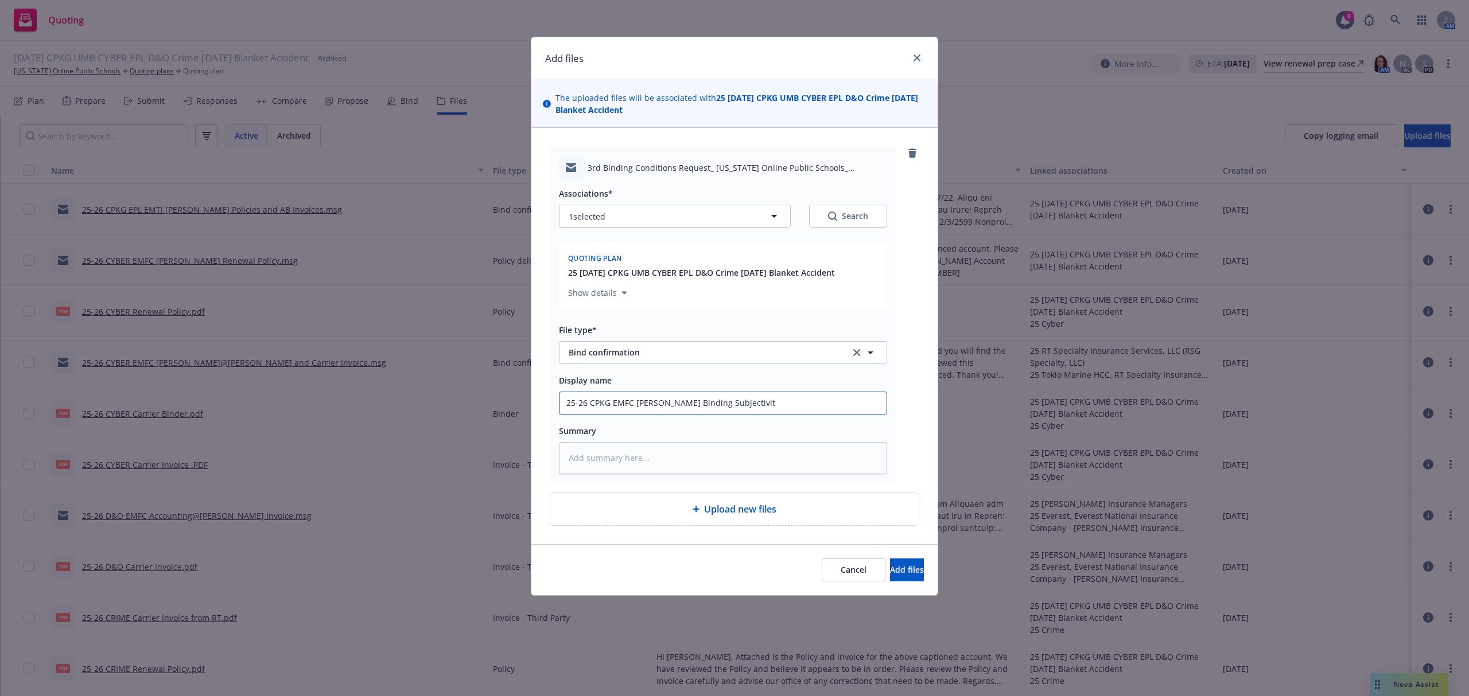
type textarea "x"
type input "25-26 CPKG EMFC [PERSON_NAME] Binding Subjectiviti"
type textarea "x"
type input "25-26 CPKG EMFC [PERSON_NAME] Binding Subjectivitie"
type textarea "x"
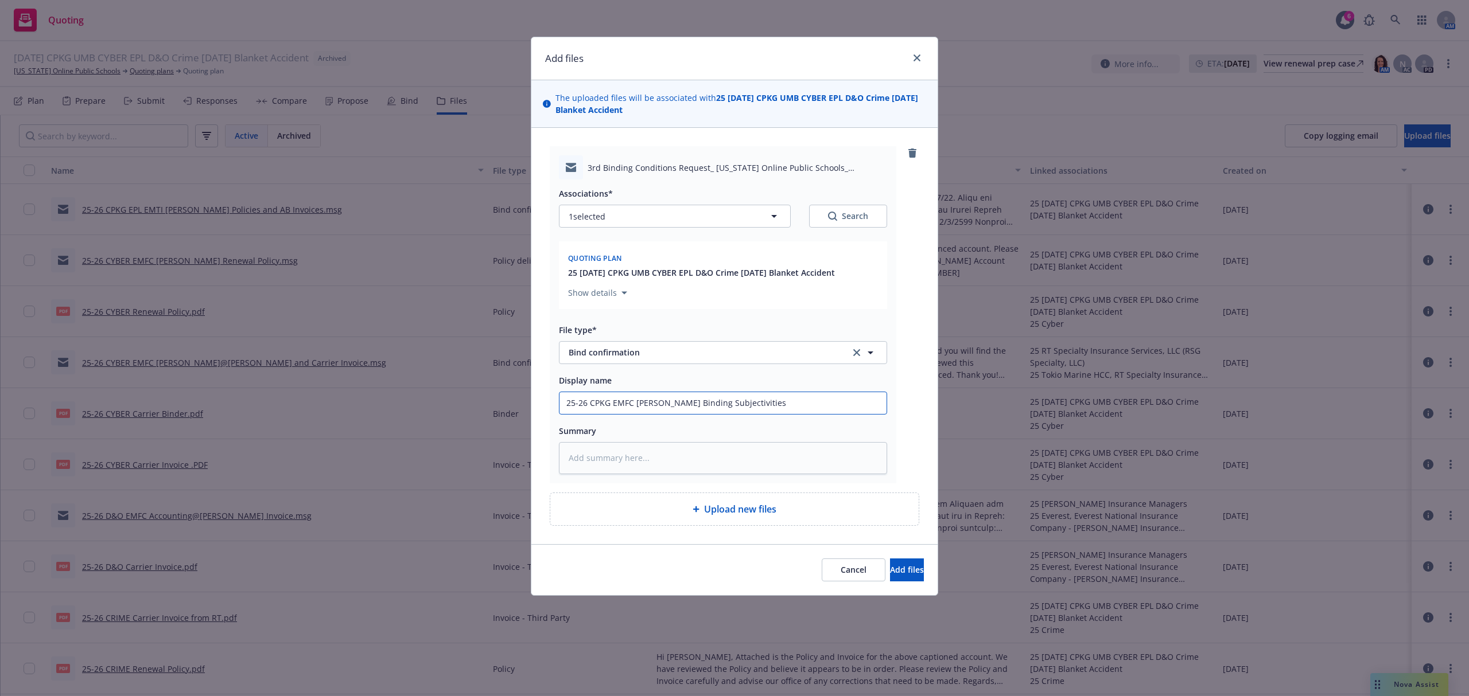
type input "25-26 CPKG EMFC [PERSON_NAME] Binding Subjectivities"
paste textarea "Dear [PERSON_NAME], Thank you for binding the above-referenced risk with Phly! …"
type textarea "x"
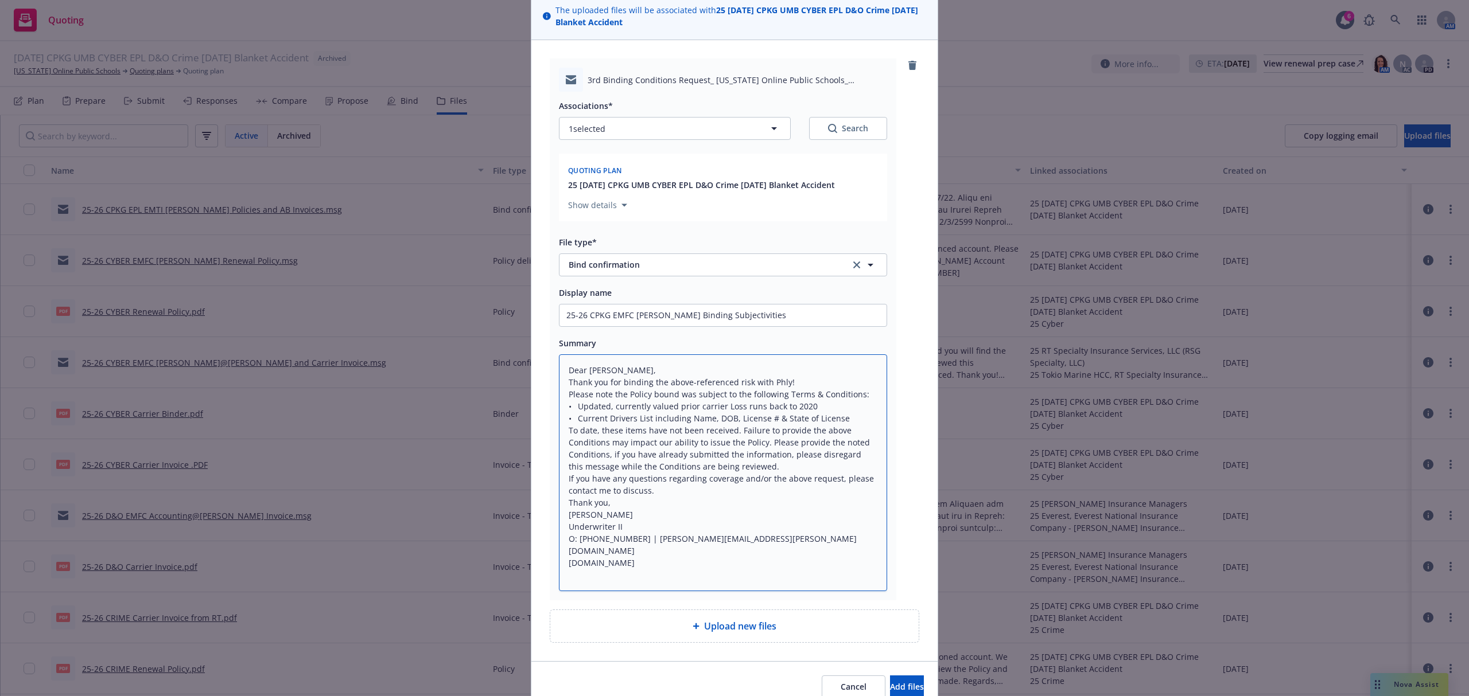
scroll to position [142, 0]
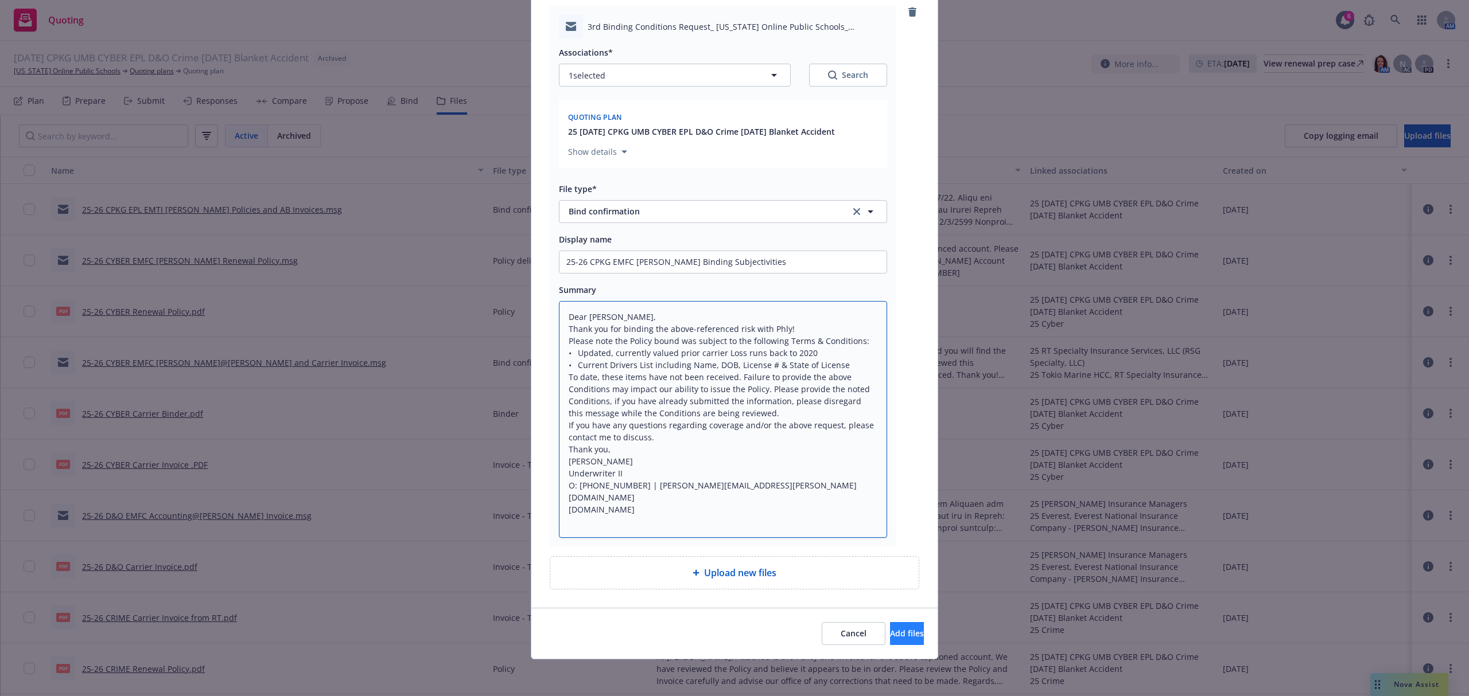
type textarea "Dear [PERSON_NAME], Thank you for binding the above-referenced risk with Phly! …"
click at [892, 640] on button "Add files" at bounding box center [907, 633] width 34 height 23
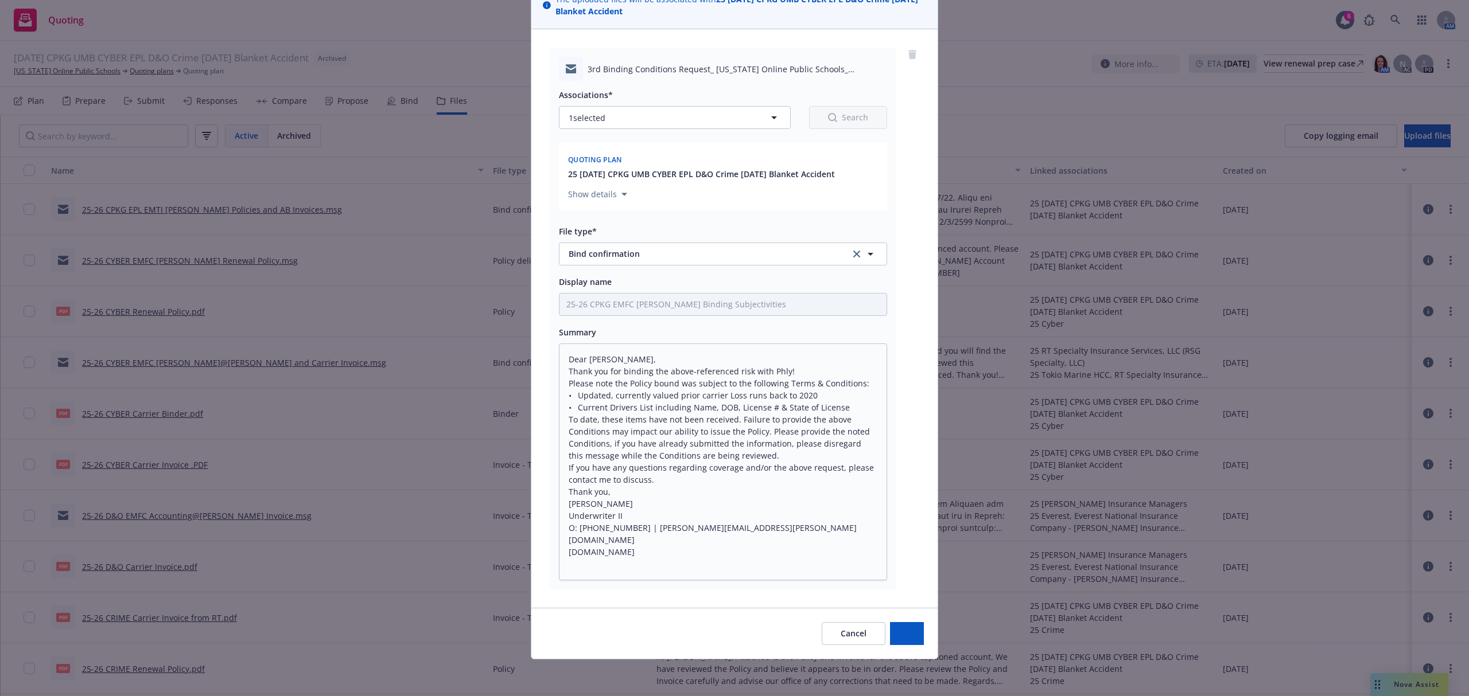
scroll to position [99, 0]
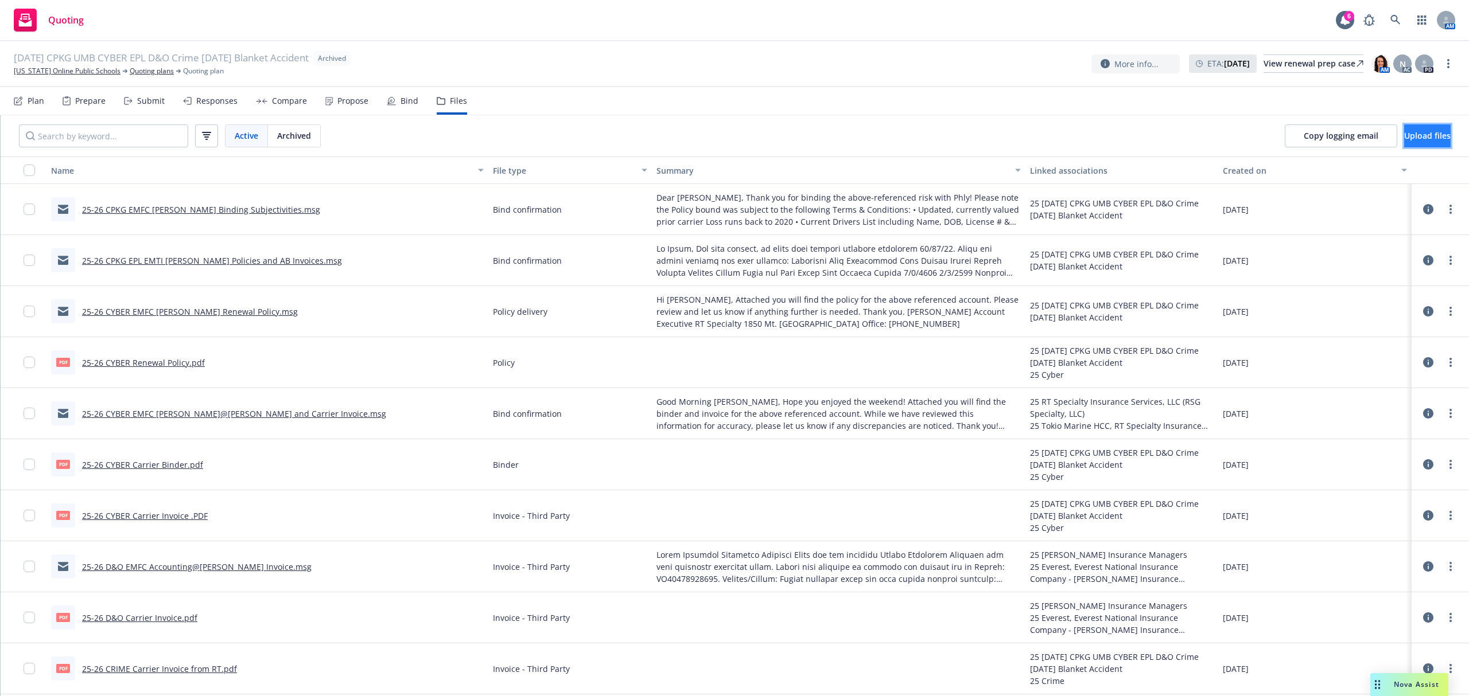
click at [1404, 138] on span "Upload files" at bounding box center [1427, 135] width 46 height 11
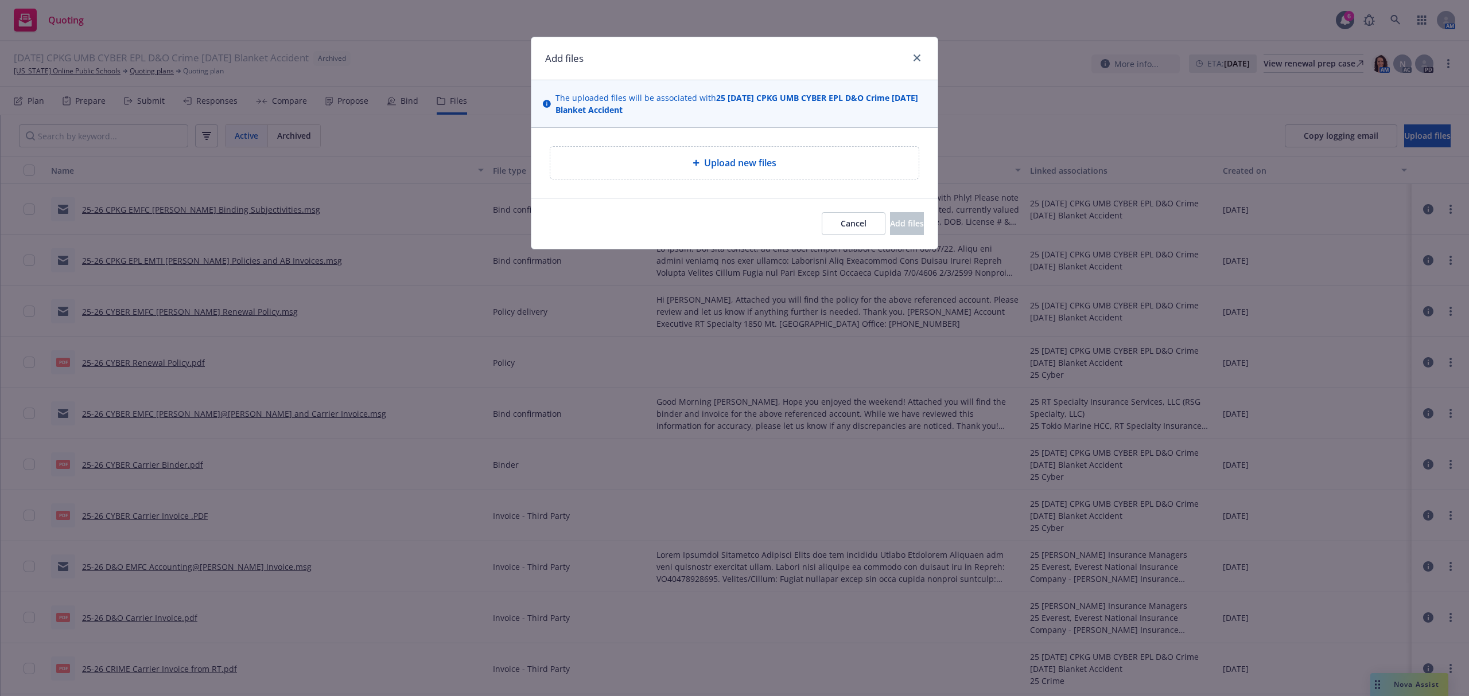
type textarea "x"
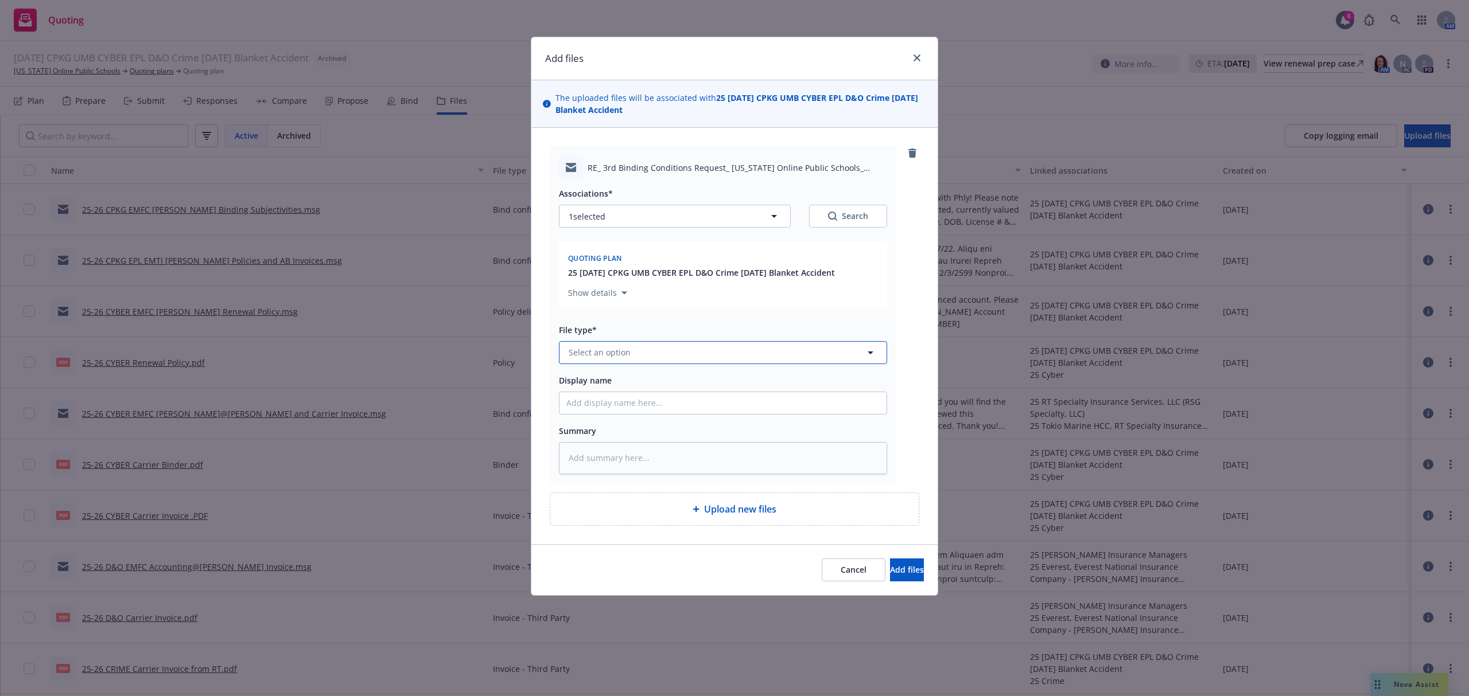
click at [613, 355] on span "Select an option" at bounding box center [600, 353] width 62 height 12
type input "bind"
type textarea "x"
type input "2"
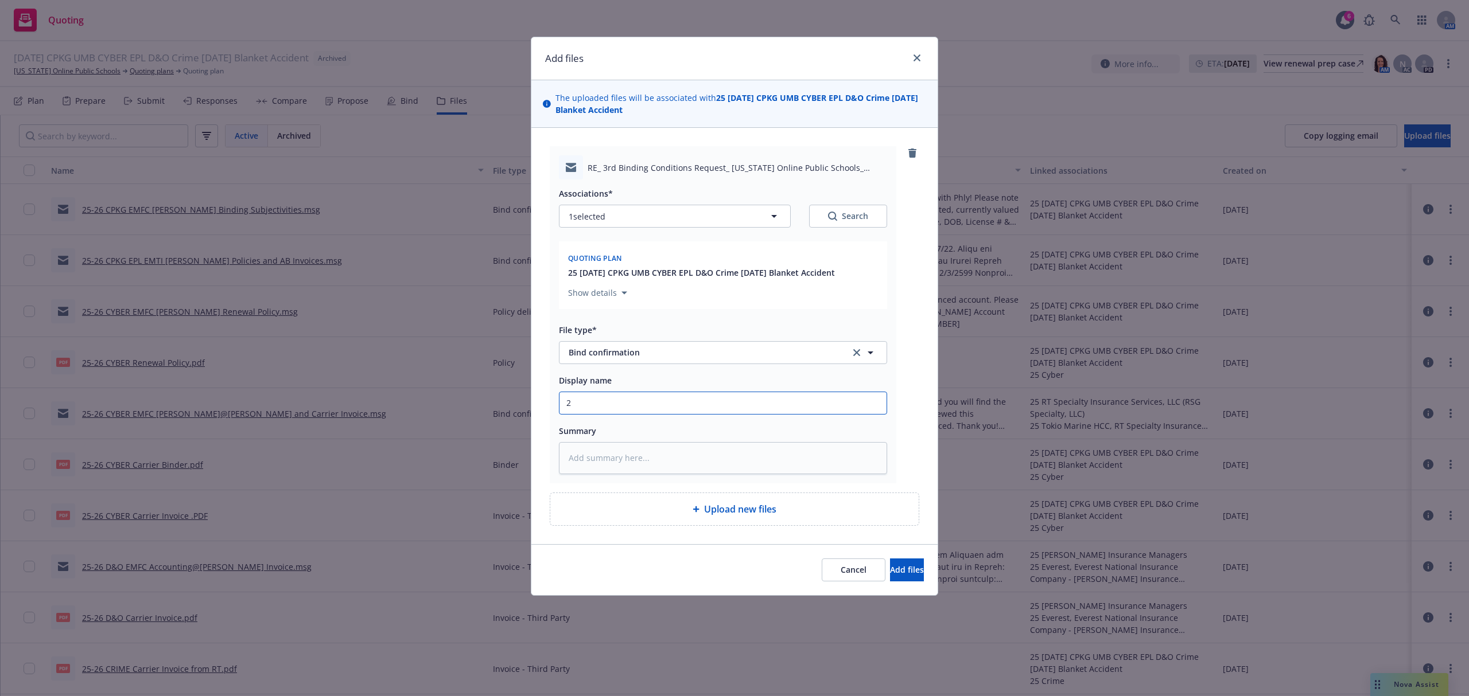
type textarea "x"
type input "25"
type textarea "x"
type input "25-"
type textarea "x"
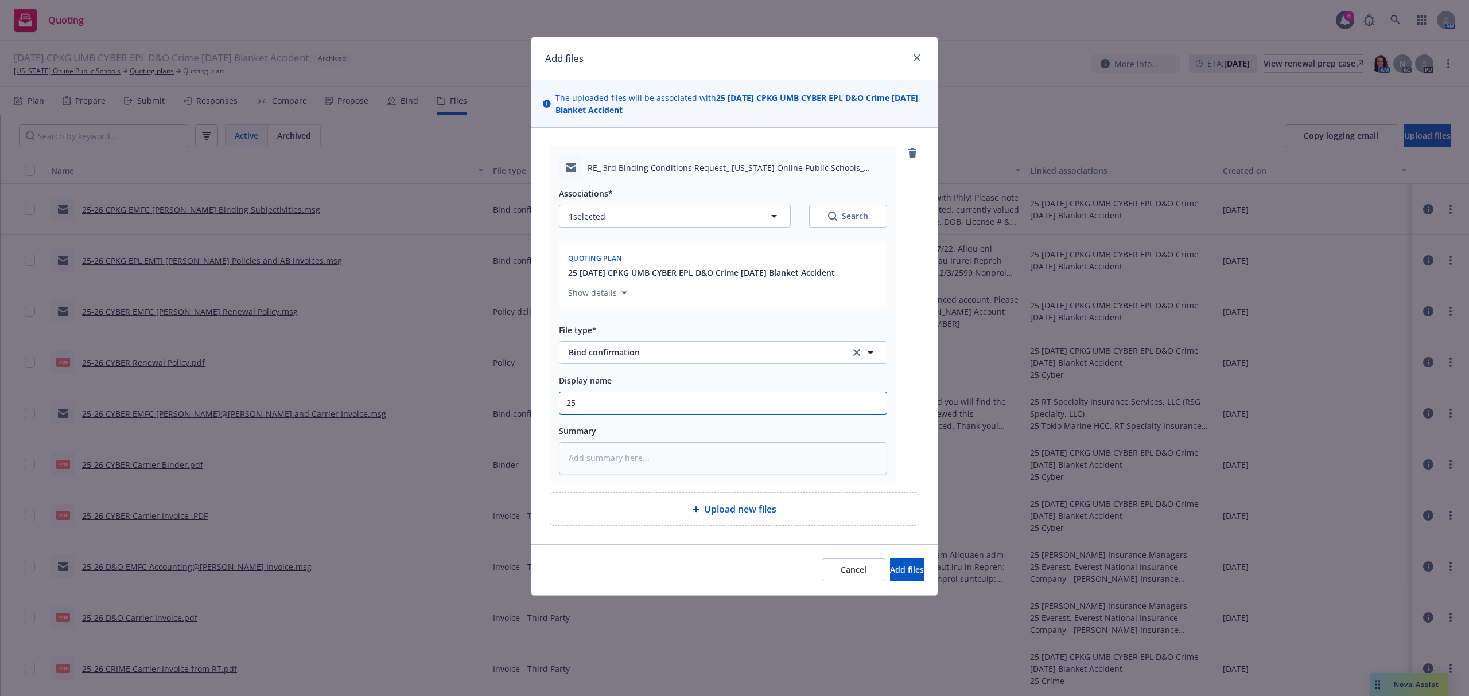
type input "25-2"
type textarea "x"
type input "25-26"
type textarea "x"
type input "25-26"
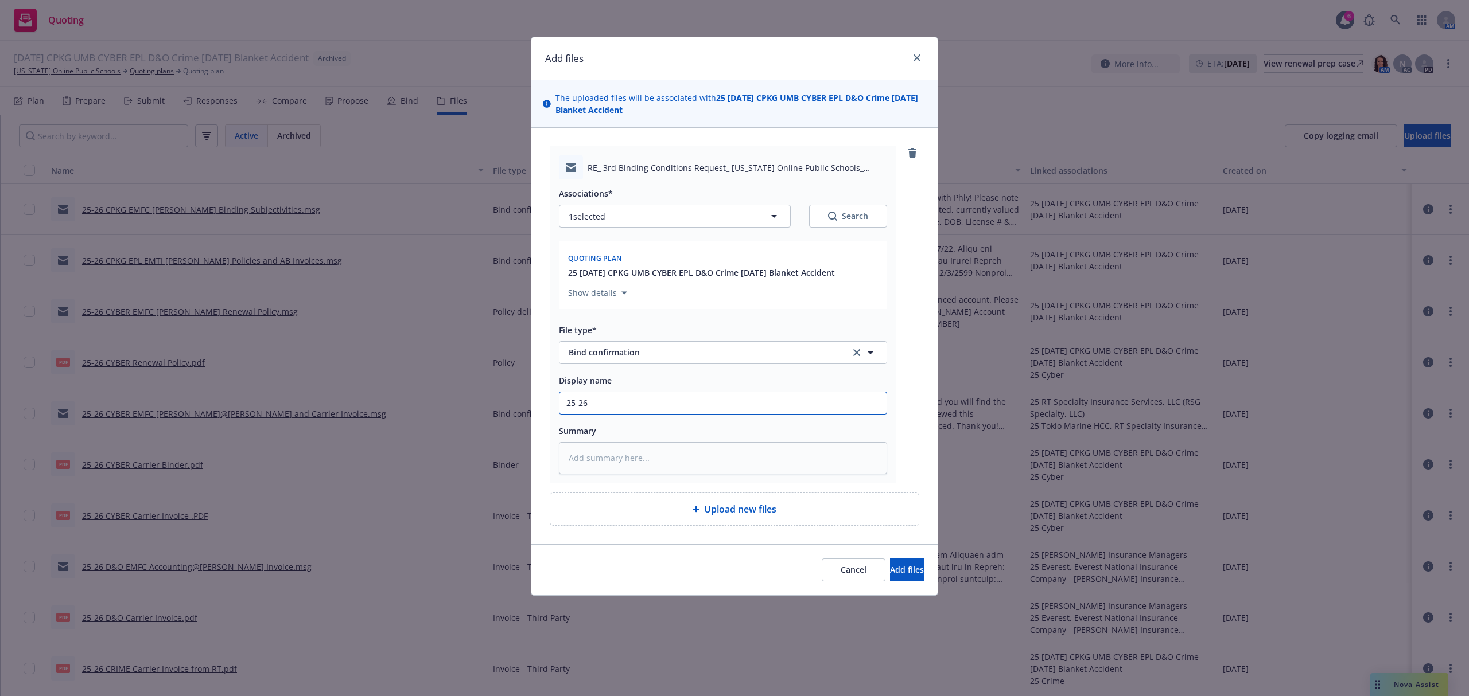
type textarea "x"
type input "25-26 C"
type textarea "x"
type input "25-26 CP"
type textarea "x"
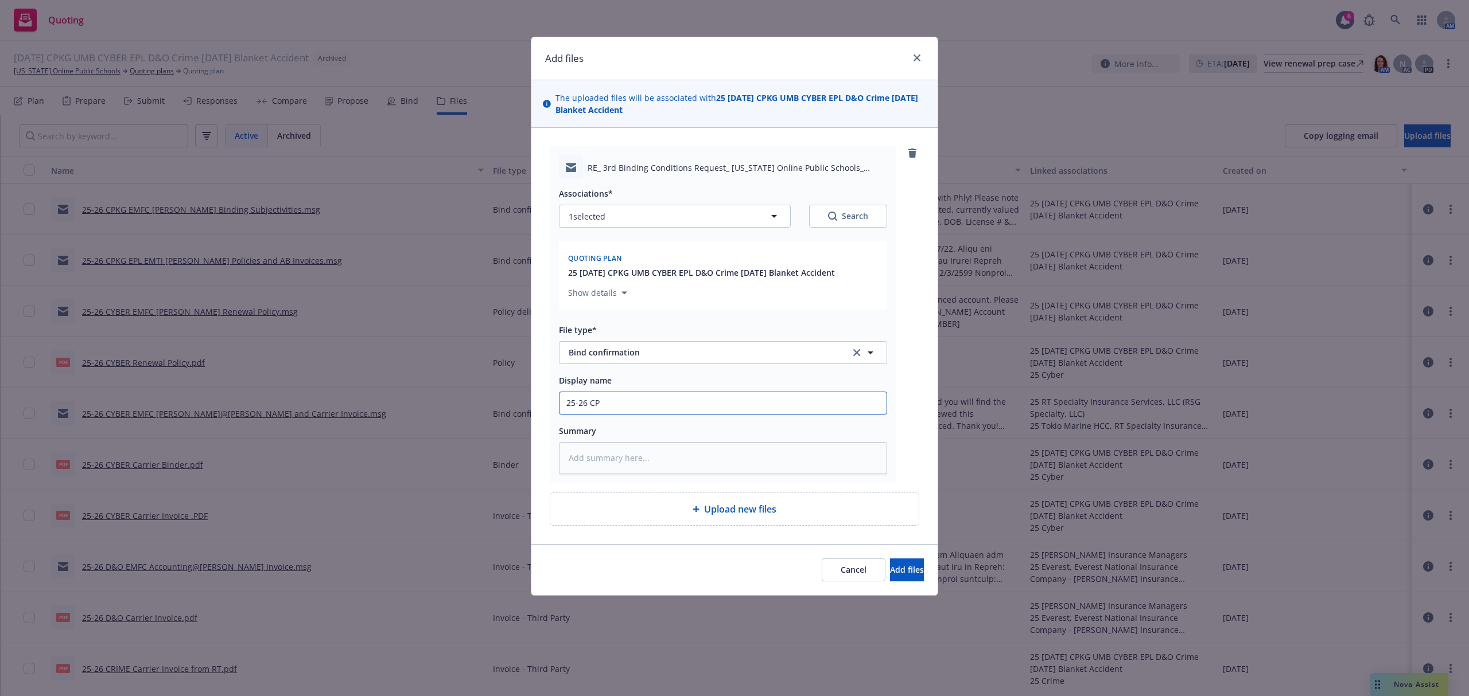
type input "25-26 CPK"
type textarea "x"
type input "25-26 CPKG"
type textarea "x"
type input "25-26 CPKG"
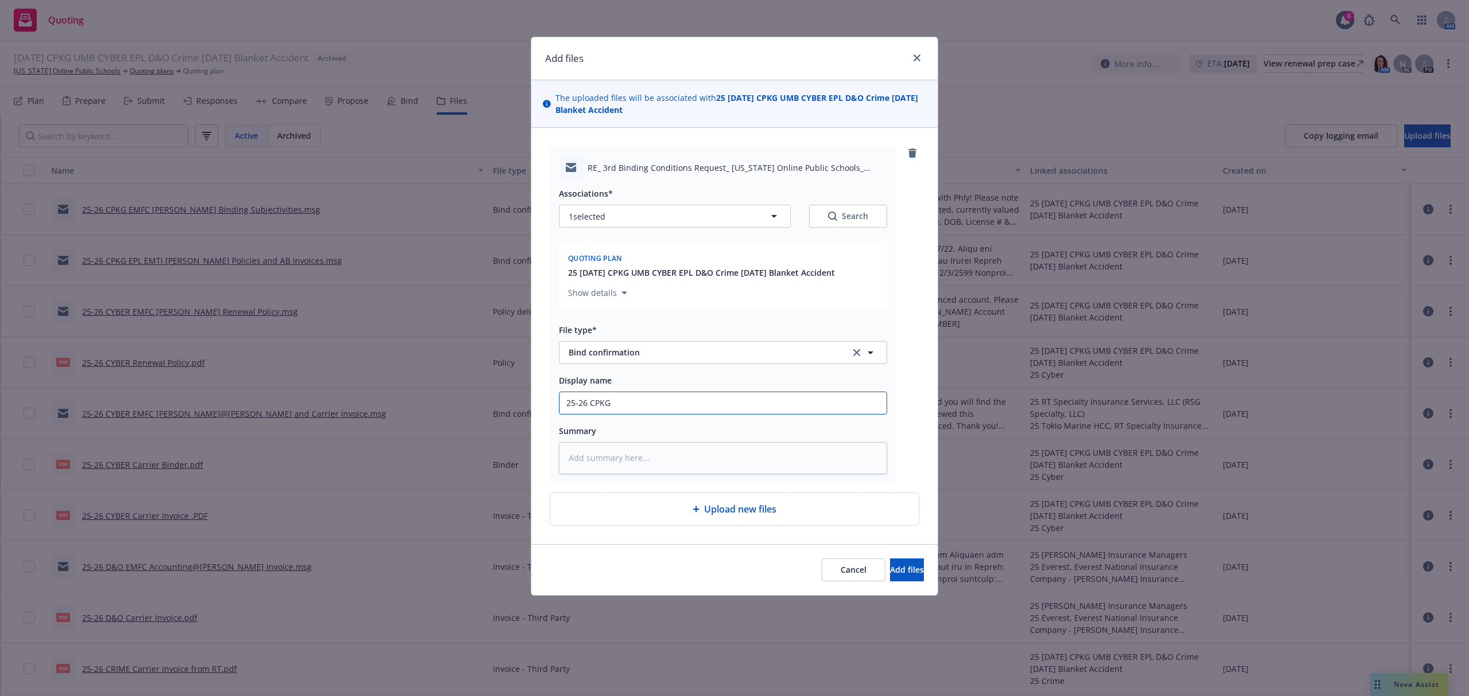
type textarea "x"
type input "25-26 CPKG E"
type textarea "x"
type input "25-26 CPKG EM"
type textarea "x"
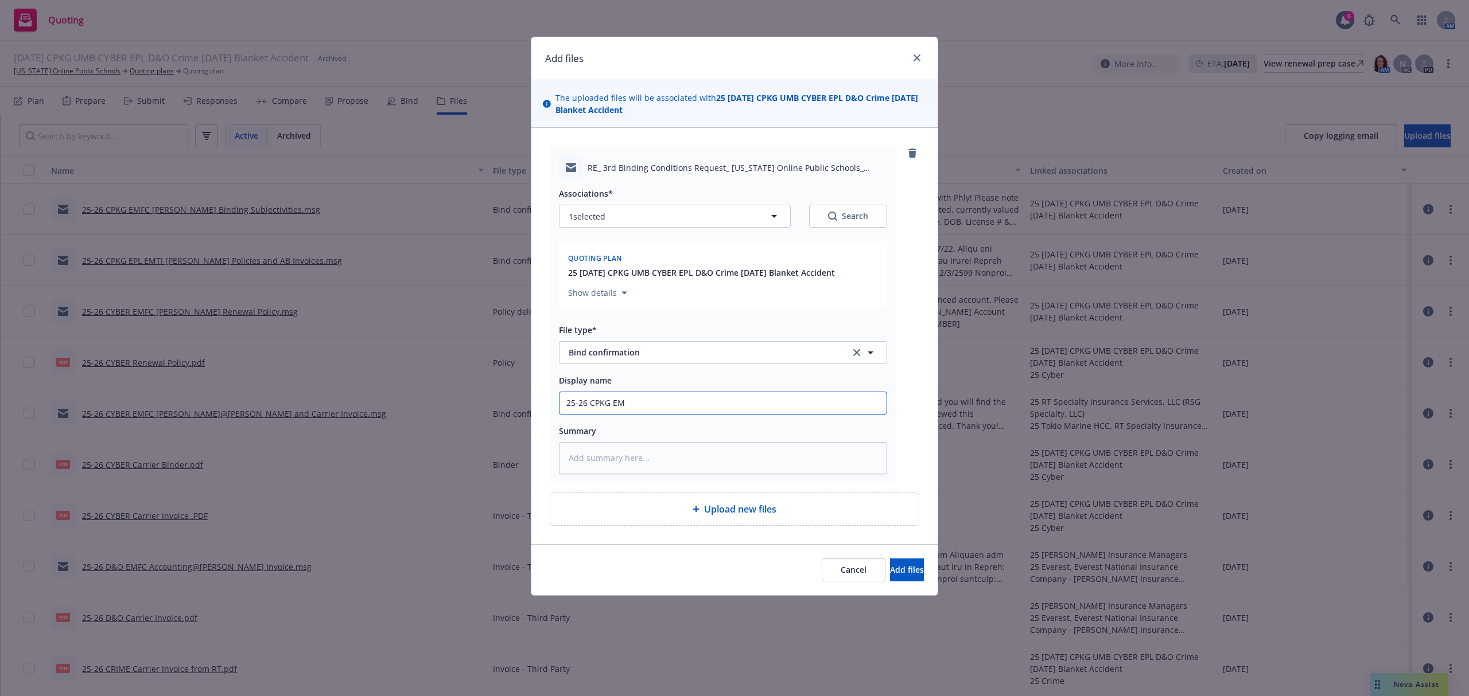
type input "25-26 CPKG EMT"
type textarea "x"
type input "25-26 CPKG EMTC"
type textarea "x"
type input "25-26 CPKG EMTC"
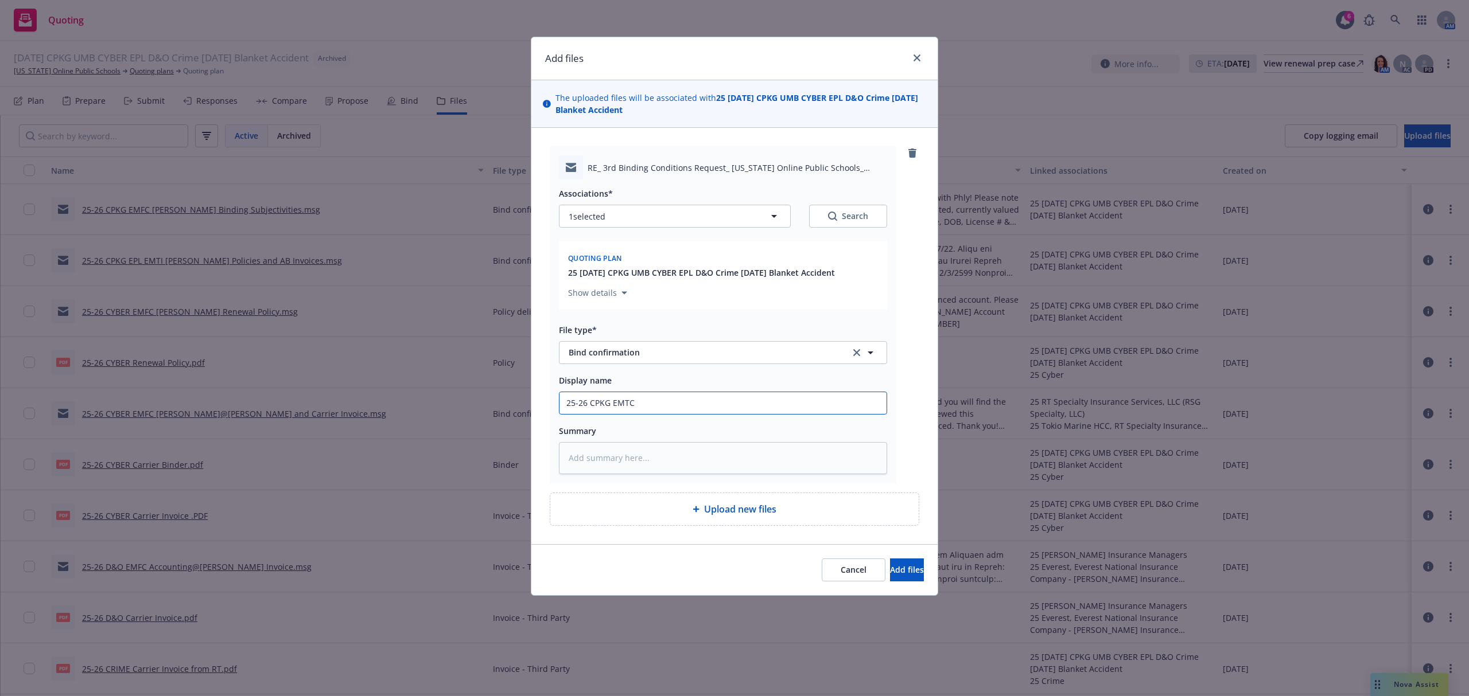
type textarea "x"
type input "25-26 CPKG EMTC C"
type textarea "x"
type input "25-26 CPKG EMTC Ch"
type textarea "x"
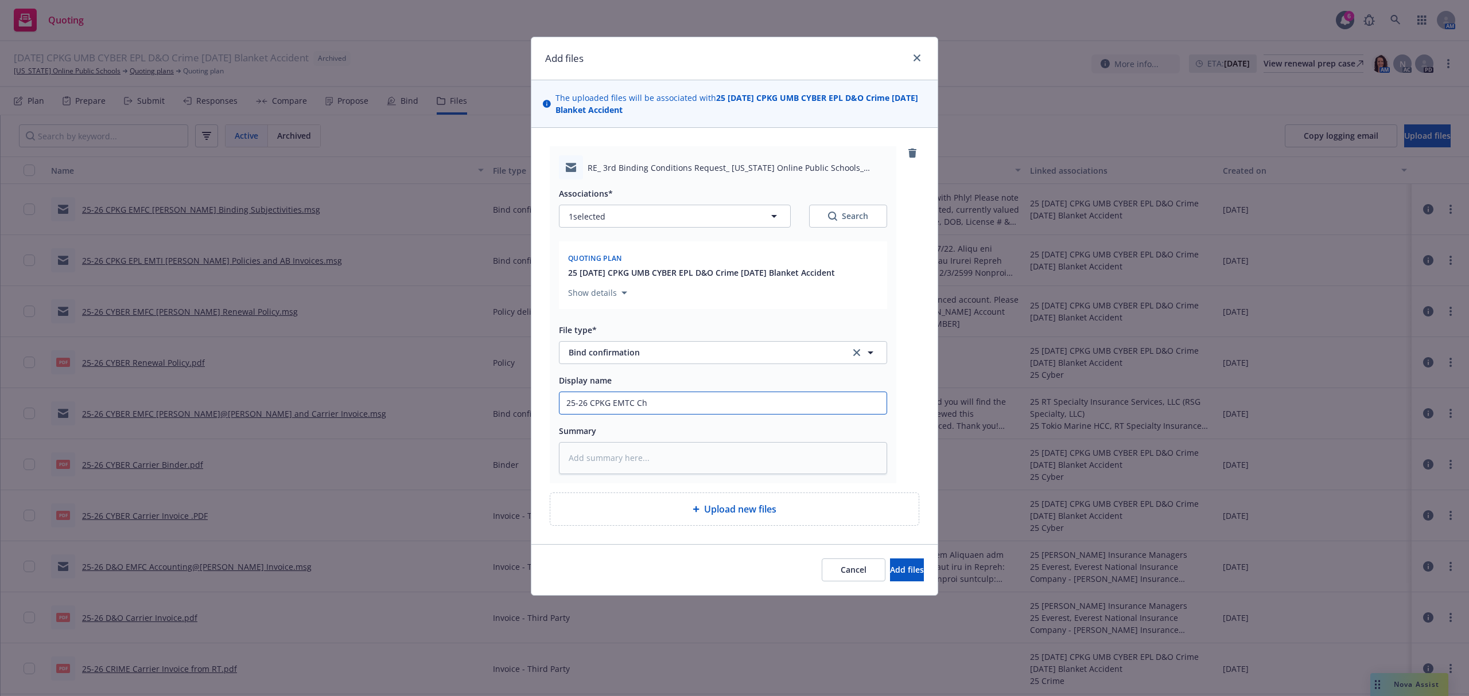
type input "25-26 CPKG EMTC Chr"
type textarea "x"
type input "25-26 CPKG EMTC Chri"
type textarea "x"
type input "25-26 CPKG EMTC [PERSON_NAME]"
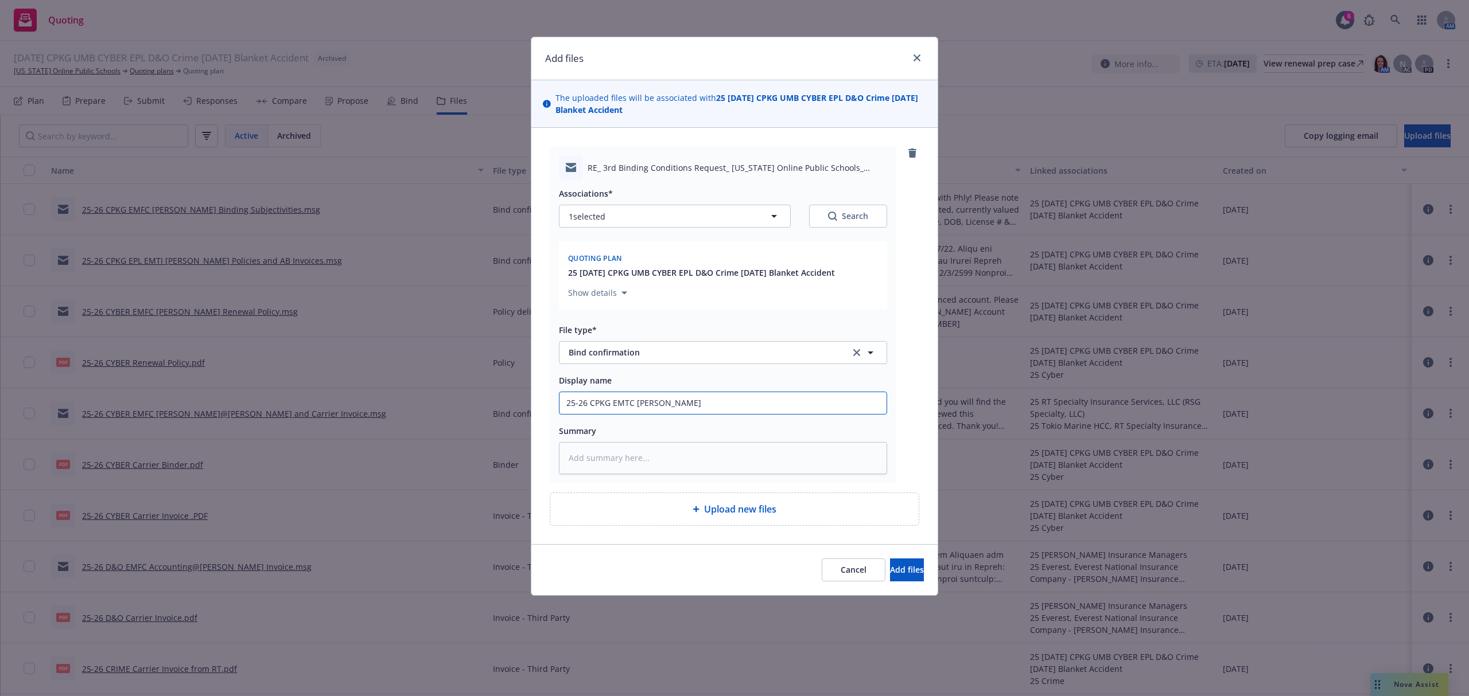
type textarea "x"
paste textarea "These are the loss runs the insured was provided from their old program. We hav…"
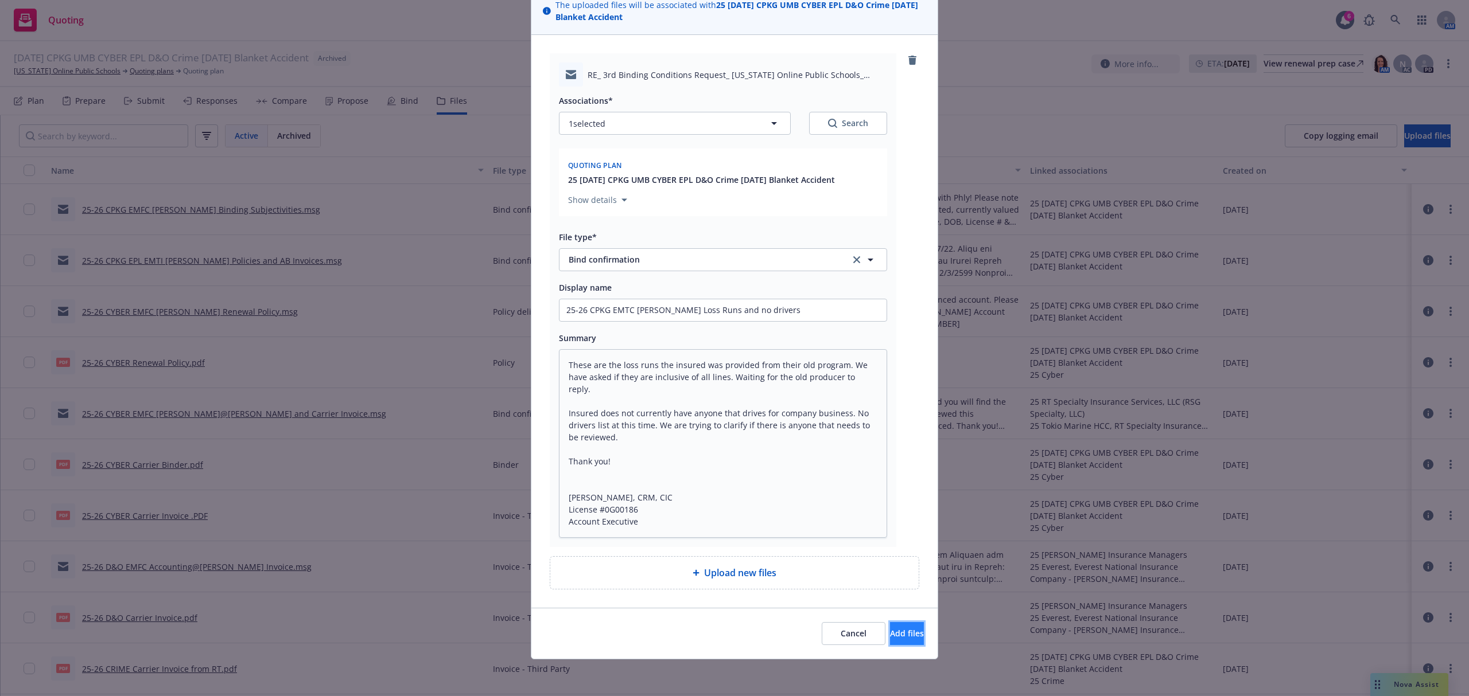
click at [890, 632] on span "Add files" at bounding box center [907, 633] width 34 height 11
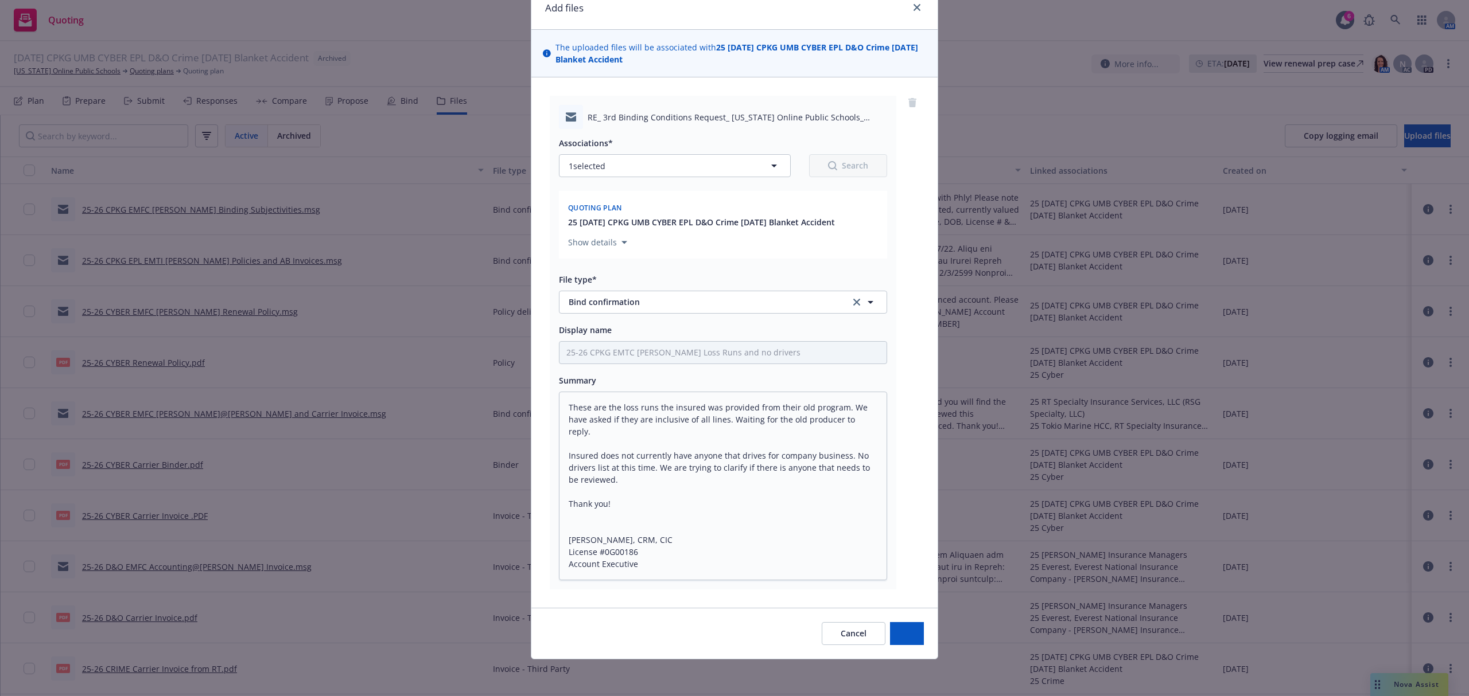
scroll to position [0, 0]
